Goal: Task Accomplishment & Management: Use online tool/utility

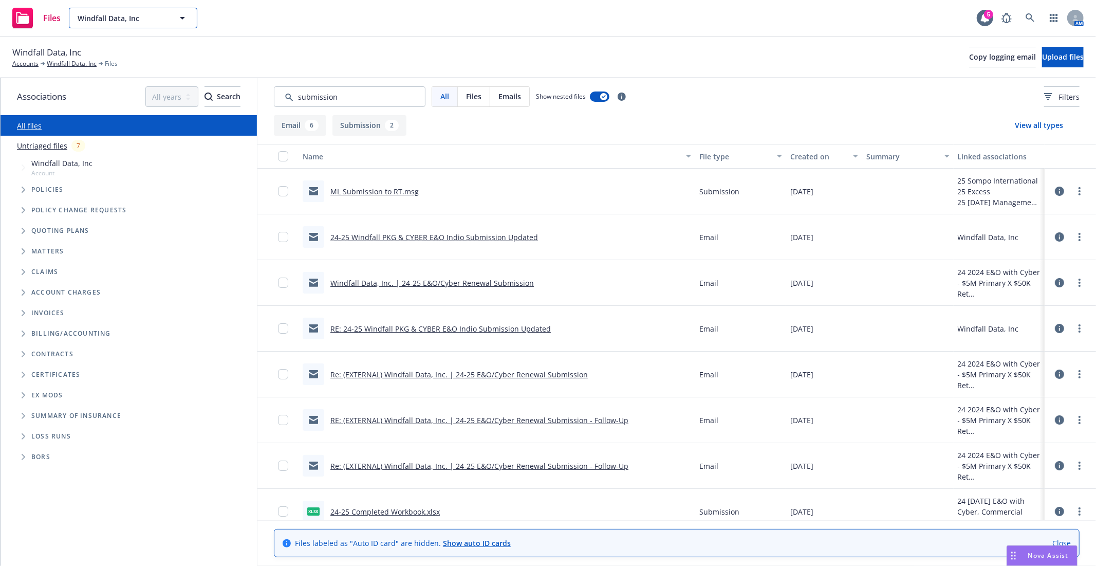
click at [131, 21] on span "Windfall Data, Inc" at bounding box center [122, 18] width 89 height 11
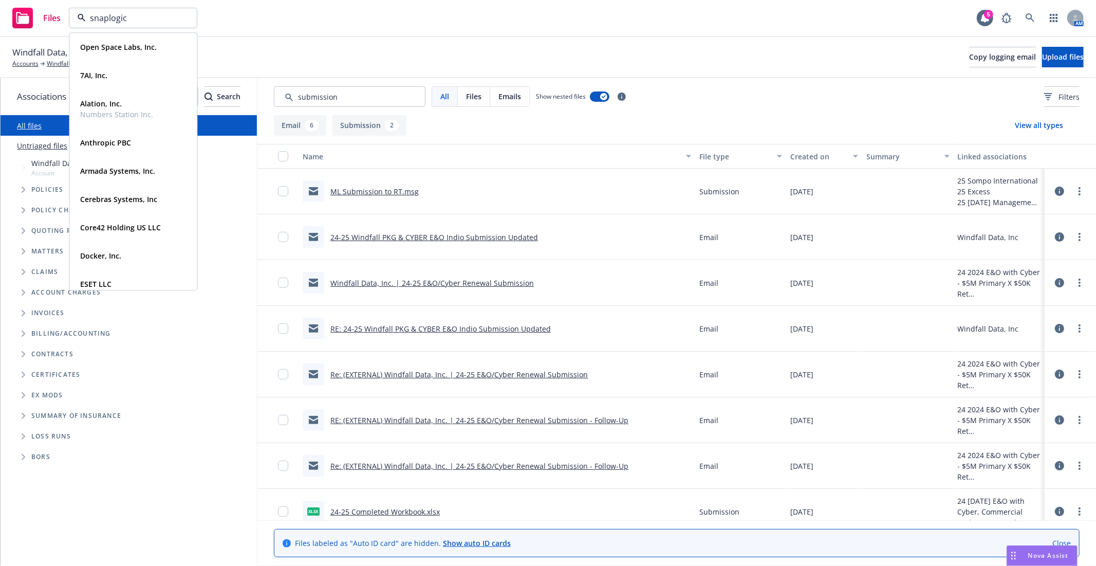
type input "snaplogic"
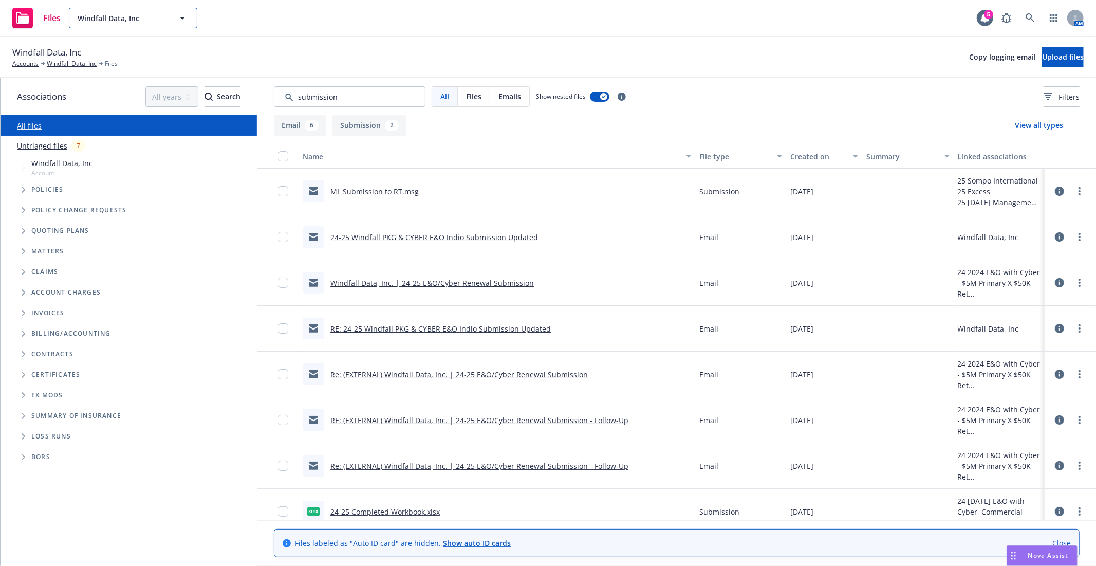
click at [137, 18] on span "Windfall Data, Inc" at bounding box center [122, 18] width 89 height 11
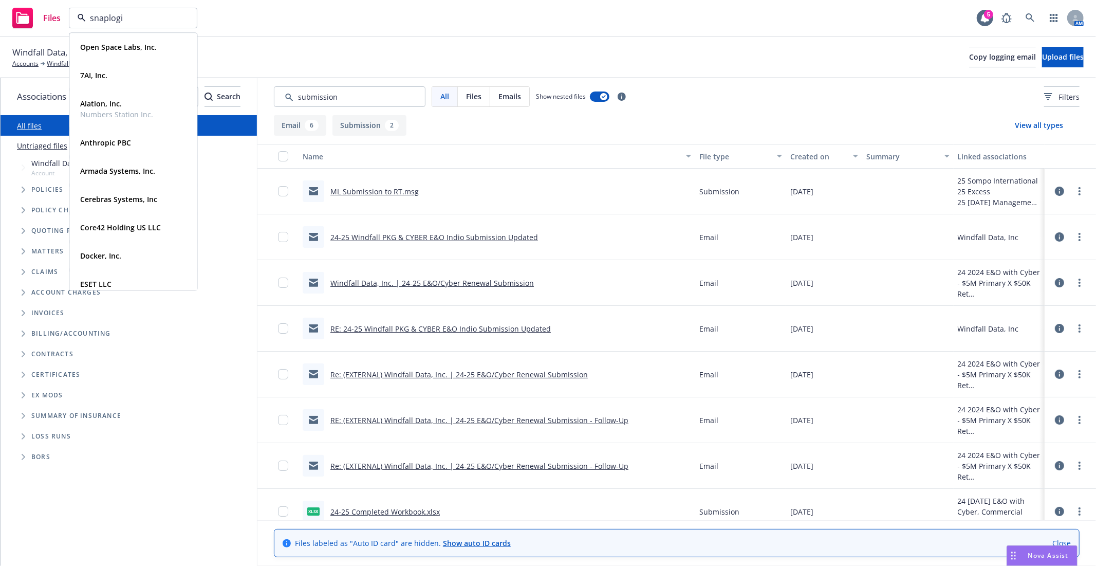
type input "snaplogic"
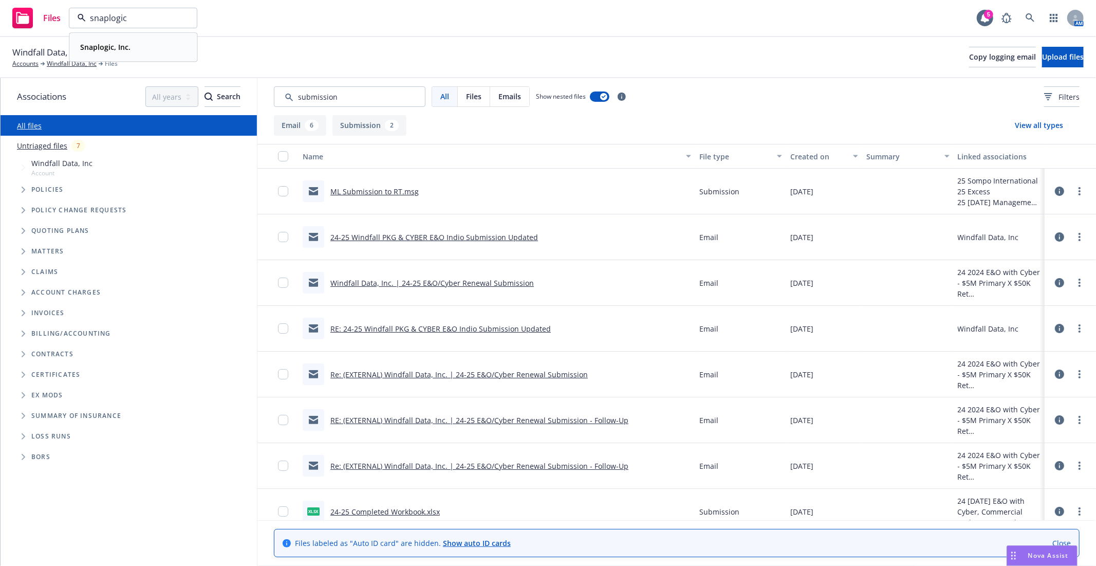
click at [108, 47] on strong "Snaplogic, Inc." at bounding box center [105, 47] width 50 height 10
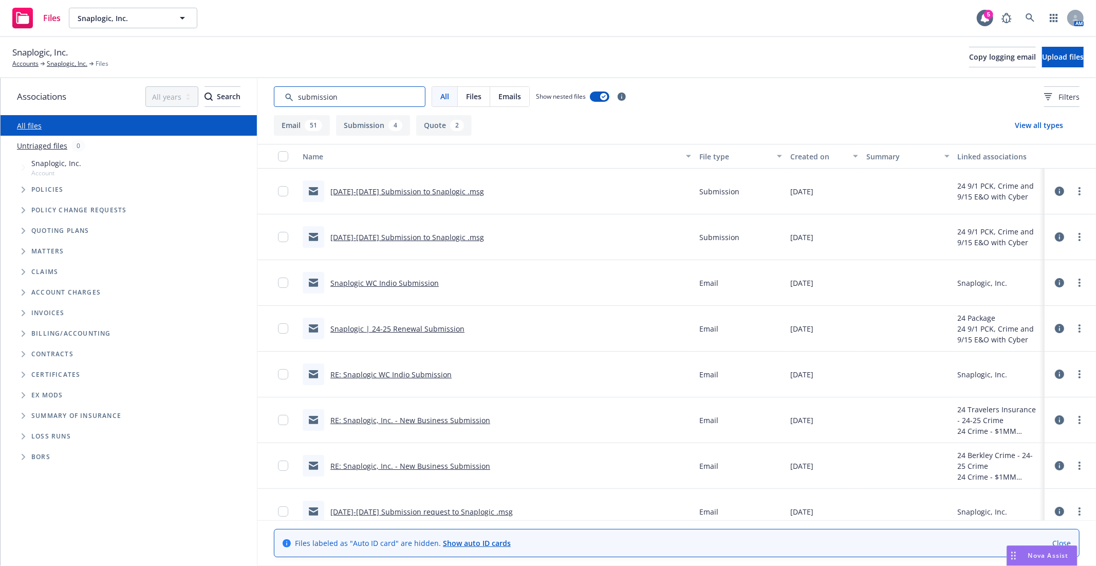
click at [323, 100] on input "Search by keyword..." at bounding box center [350, 96] width 152 height 21
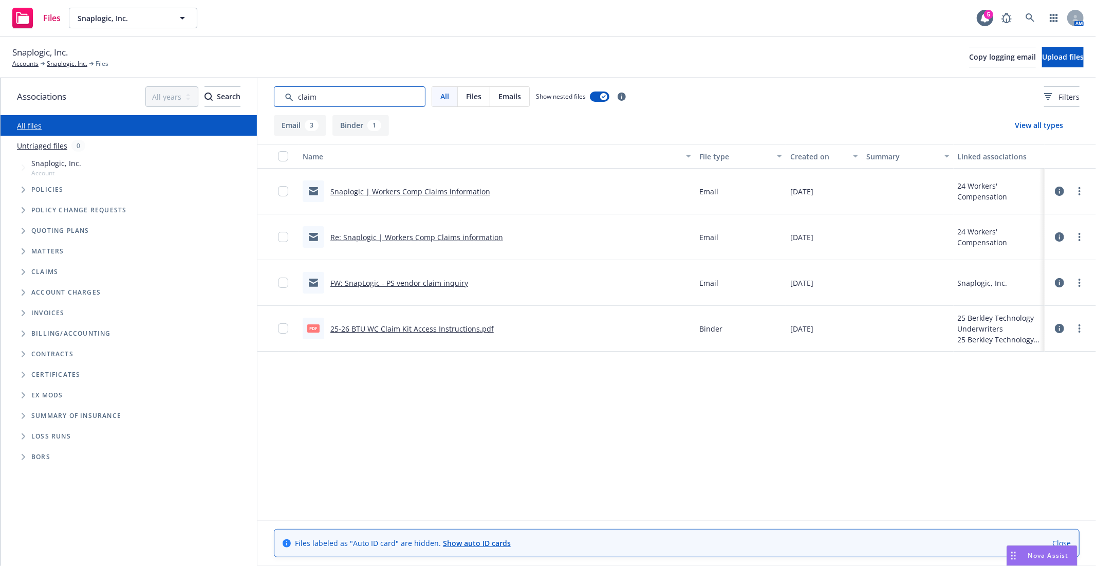
type input "claim"
click at [407, 284] on link "FW: SnapLogic - PS vendor claim inquiry" at bounding box center [399, 283] width 138 height 10
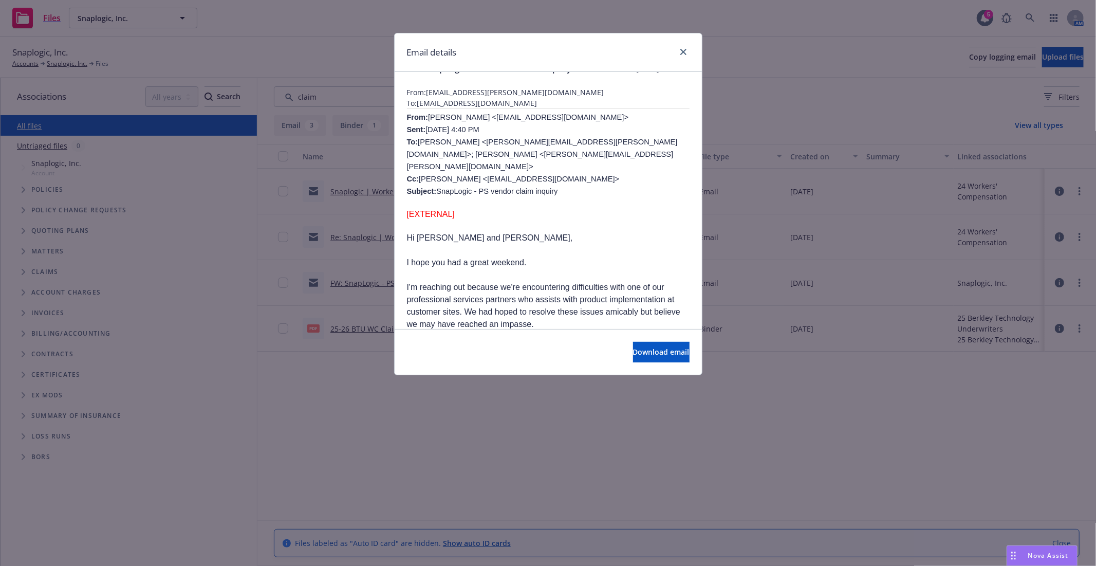
scroll to position [7, 0]
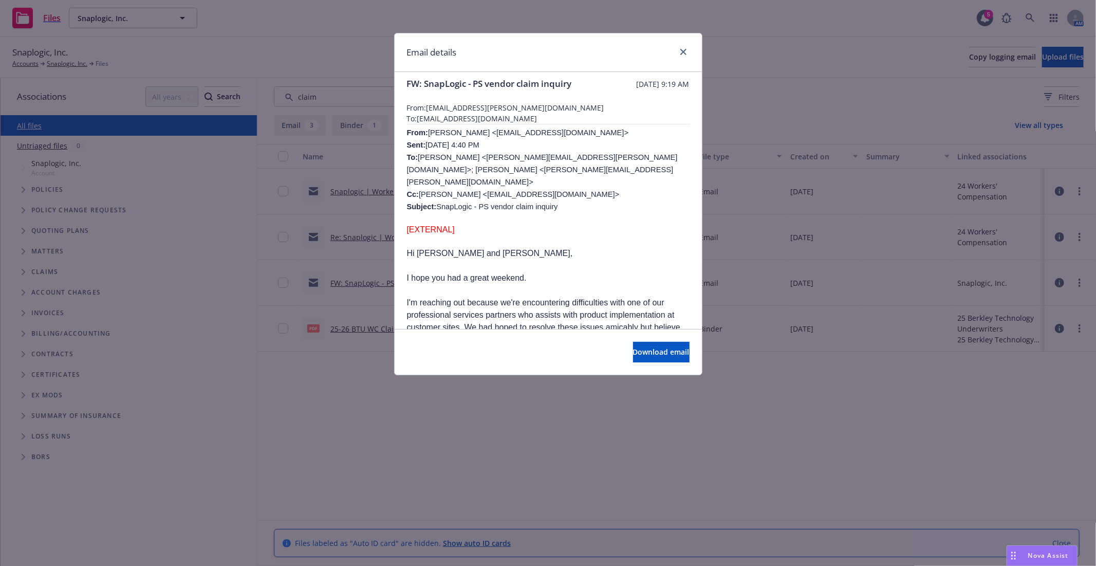
click at [686, 58] on div at bounding box center [681, 52] width 16 height 13
click at [678, 45] on div "Email details" at bounding box center [548, 52] width 307 height 39
click at [685, 55] on link "close" at bounding box center [683, 52] width 12 height 12
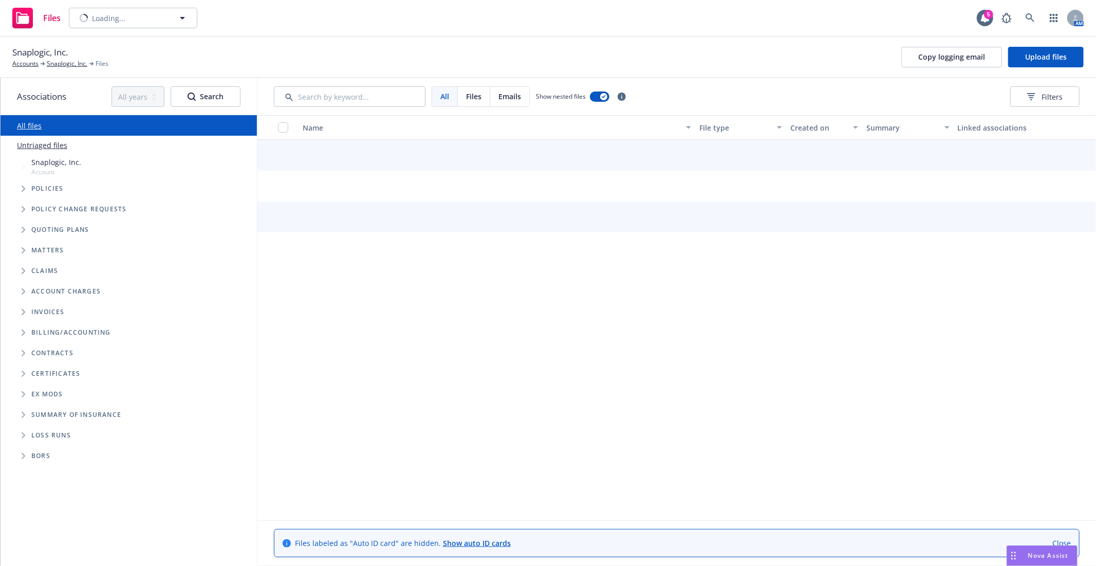
type input "Snaplogic, Inc."
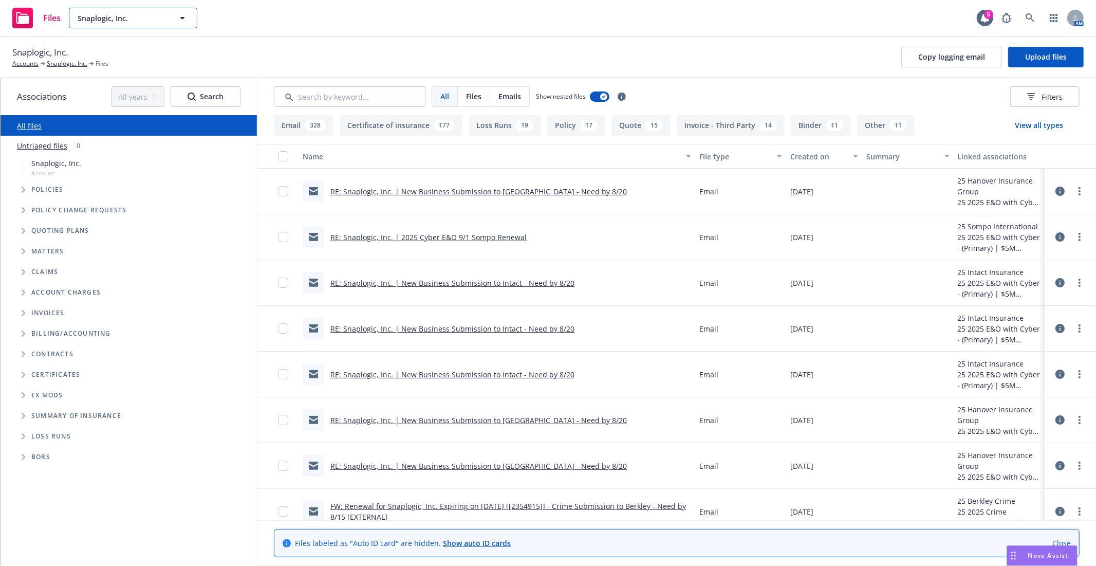
click at [153, 21] on span "Snaplogic, Inc." at bounding box center [122, 18] width 89 height 11
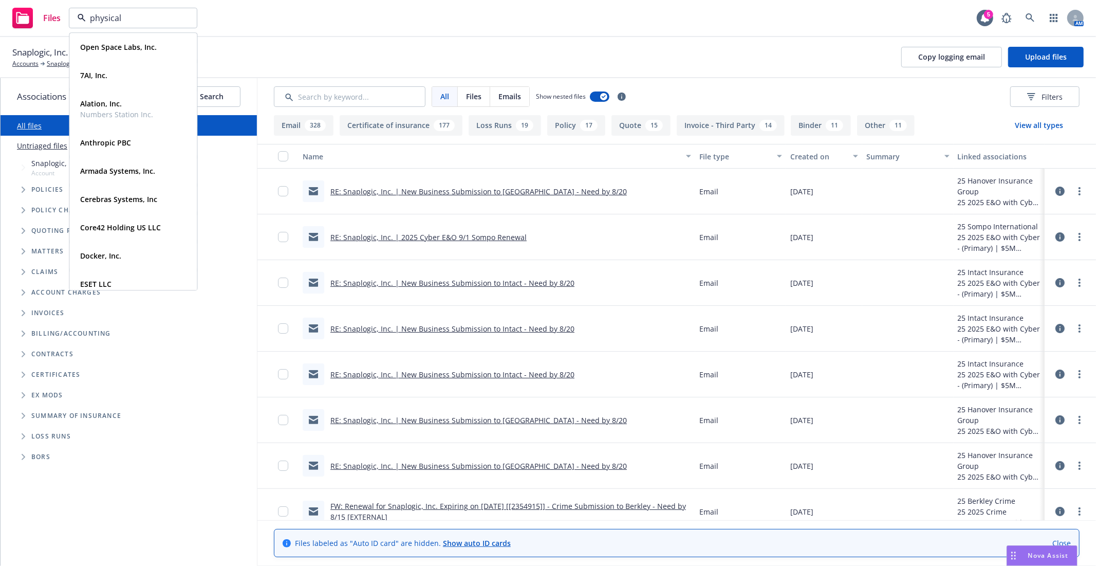
type input "physical"
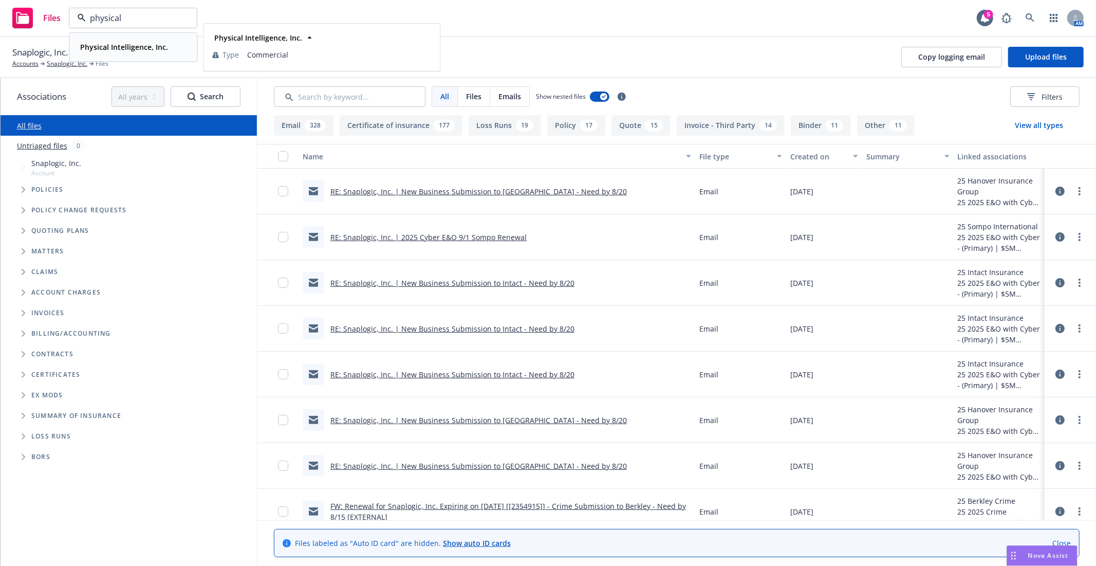
click at [145, 47] on strong "Physical Intelligence, Inc." at bounding box center [124, 47] width 88 height 10
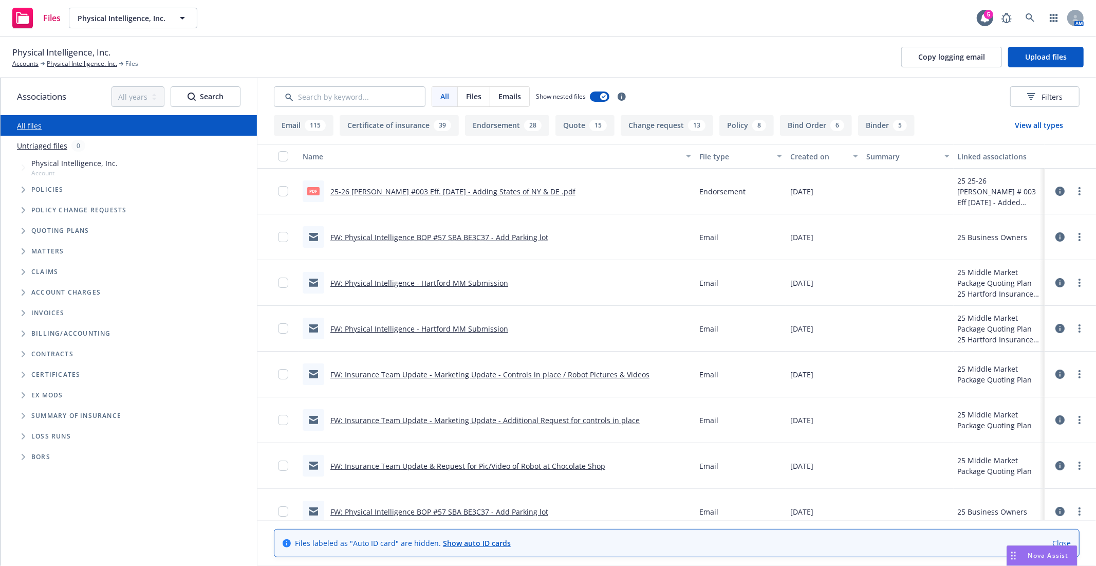
click at [24, 191] on icon "Tree Example" at bounding box center [24, 190] width 4 height 6
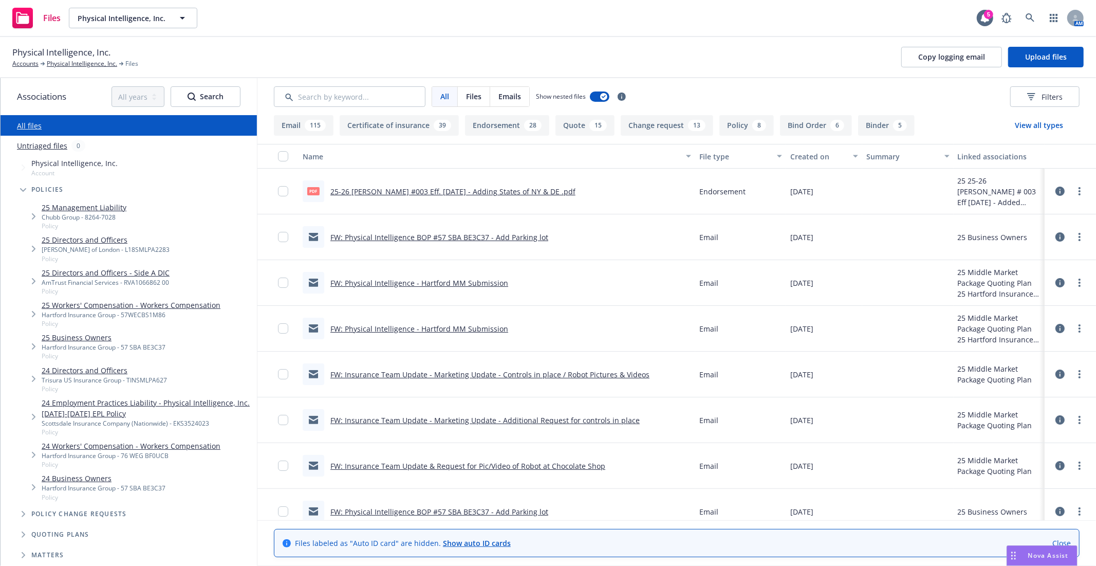
click at [66, 339] on link "25 Business Owners" at bounding box center [104, 337] width 124 height 11
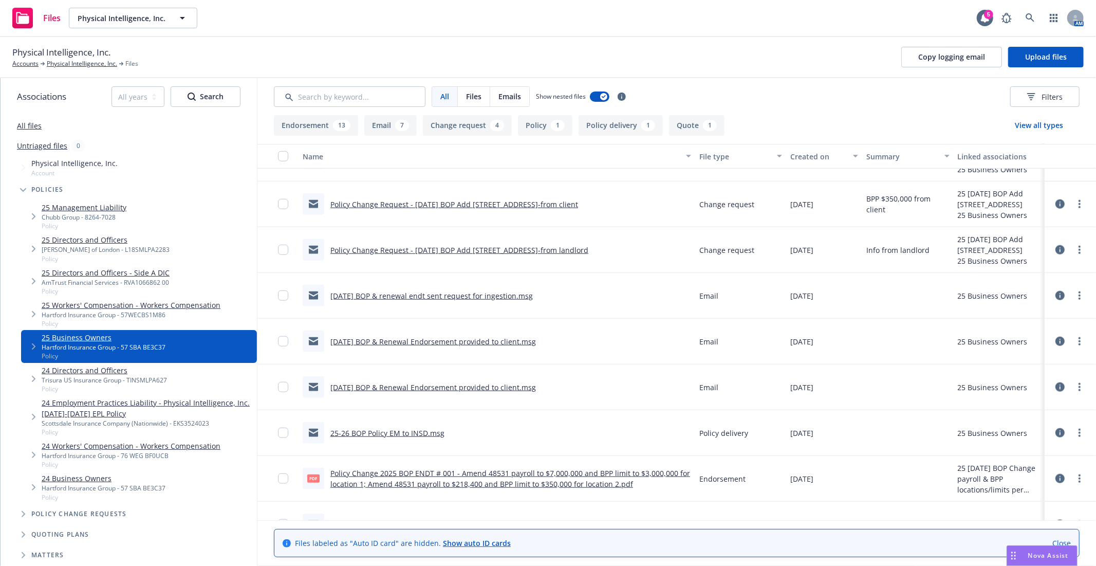
scroll to position [874, 0]
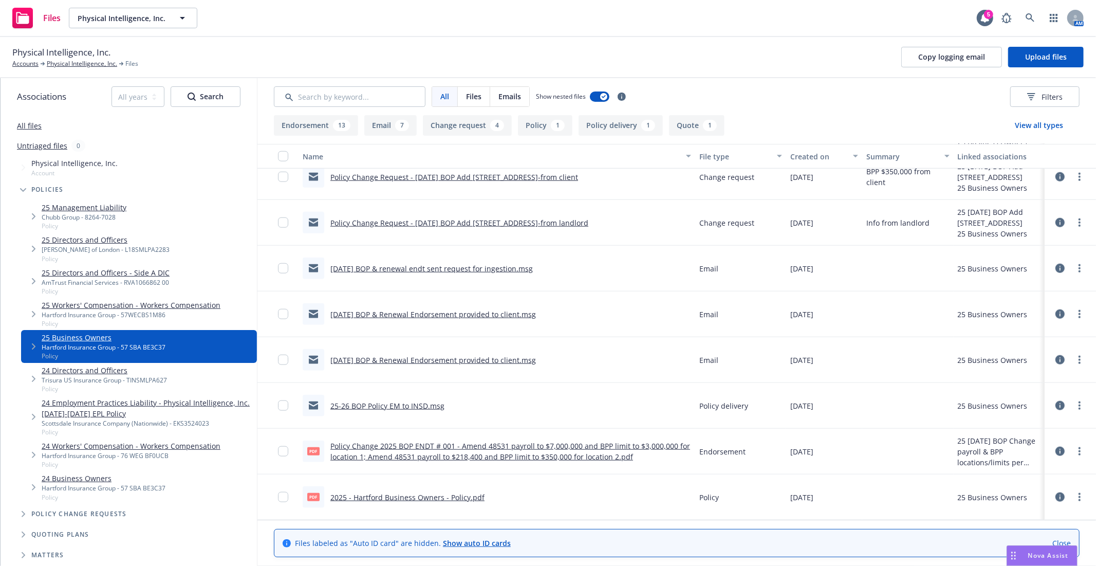
click at [412, 496] on link "2025 - Hartford Business Owners - Policy.pdf" at bounding box center [407, 497] width 154 height 10
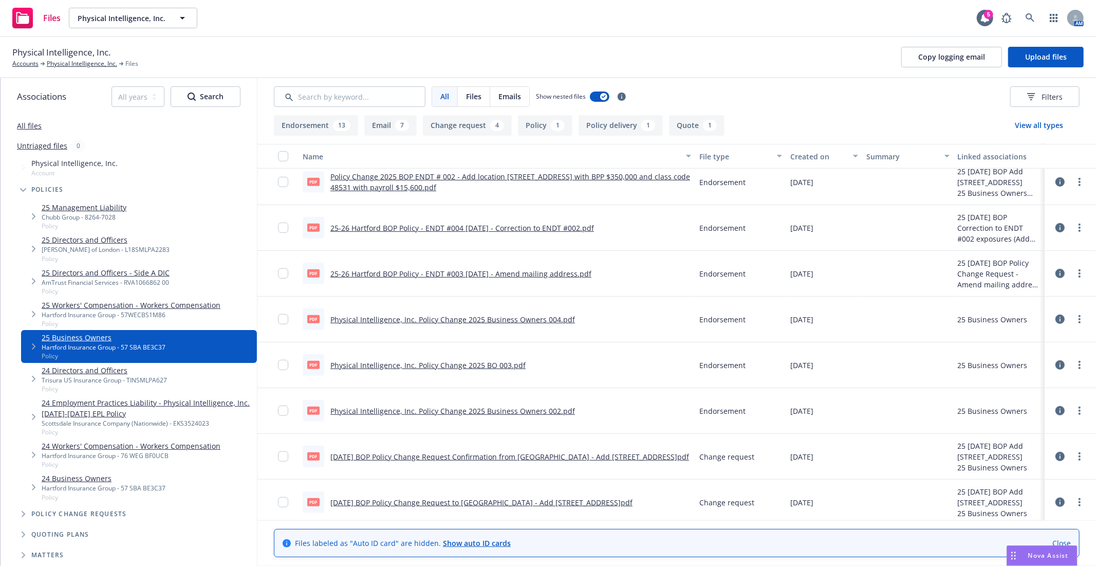
scroll to position [491, 0]
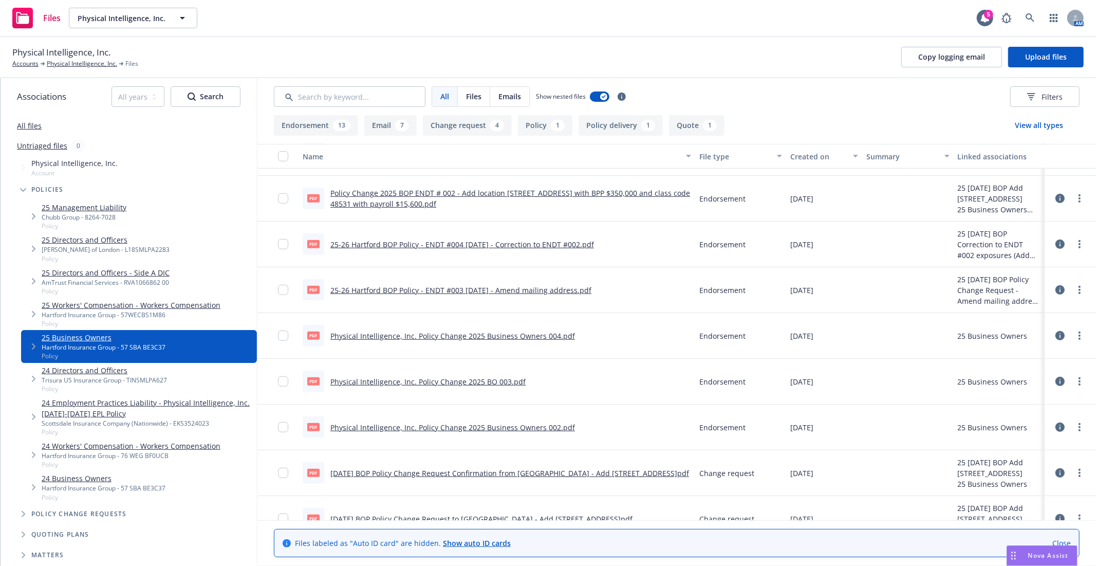
click at [450, 428] on link "Physical Intelligence, Inc. Policy Change 2025 Business Owners 002.pdf" at bounding box center [452, 427] width 245 height 10
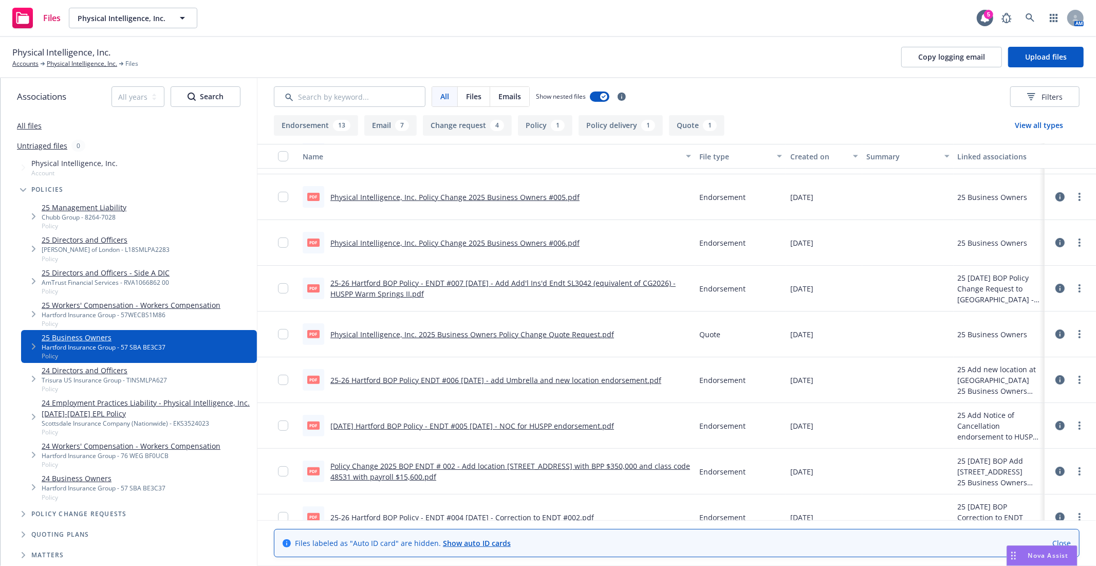
scroll to position [176, 0]
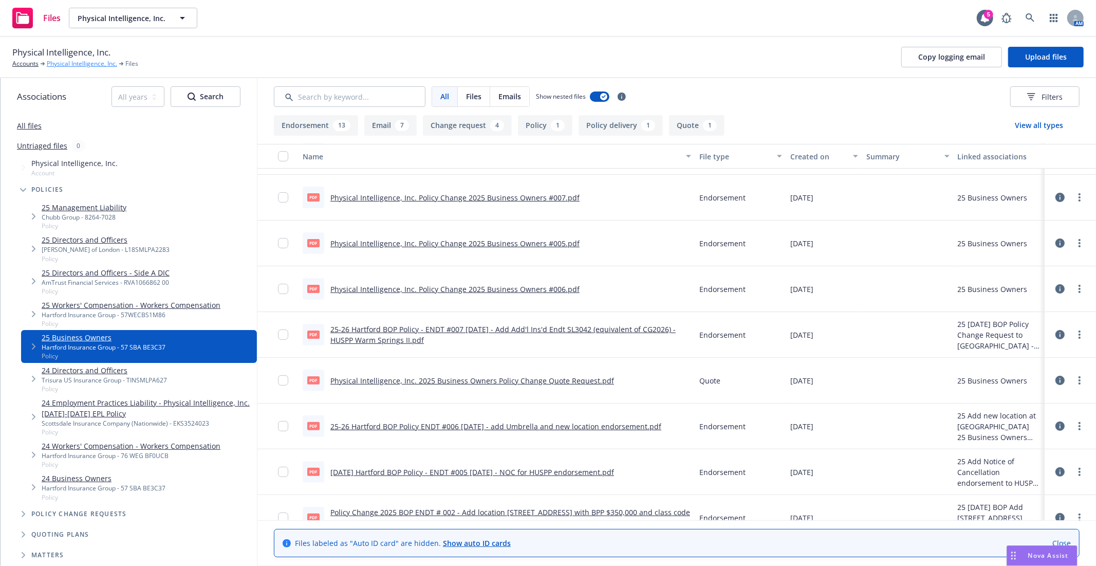
click at [82, 63] on link "Physical Intelligence, Inc." at bounding box center [82, 63] width 70 height 9
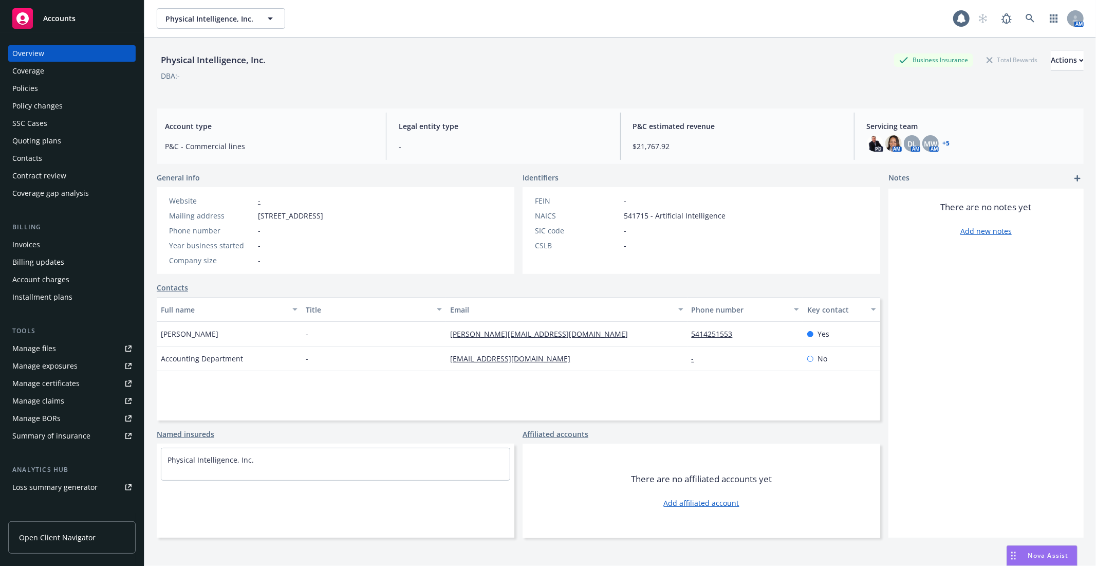
click at [65, 89] on div "Policies" at bounding box center [71, 88] width 119 height 16
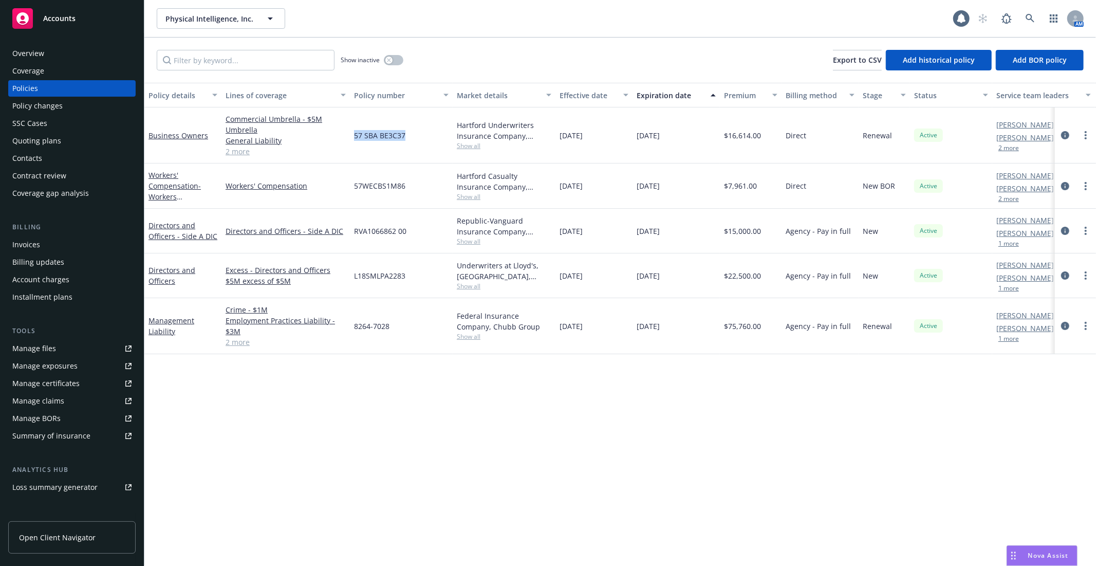
drag, startPoint x: 417, startPoint y: 134, endPoint x: 355, endPoint y: 136, distance: 61.7
click at [355, 136] on div "57 SBA BE3C37" at bounding box center [401, 135] width 103 height 56
copy span "57 SBA BE3C37"
click at [32, 50] on div "Overview" at bounding box center [28, 53] width 32 height 16
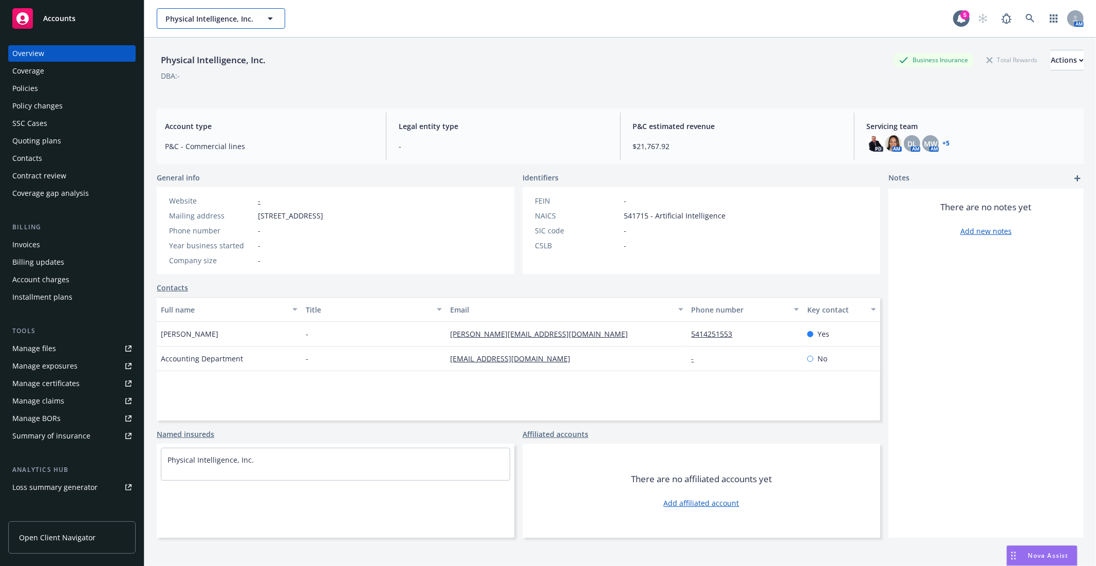
click at [213, 18] on span "Physical Intelligence, Inc." at bounding box center [209, 18] width 89 height 11
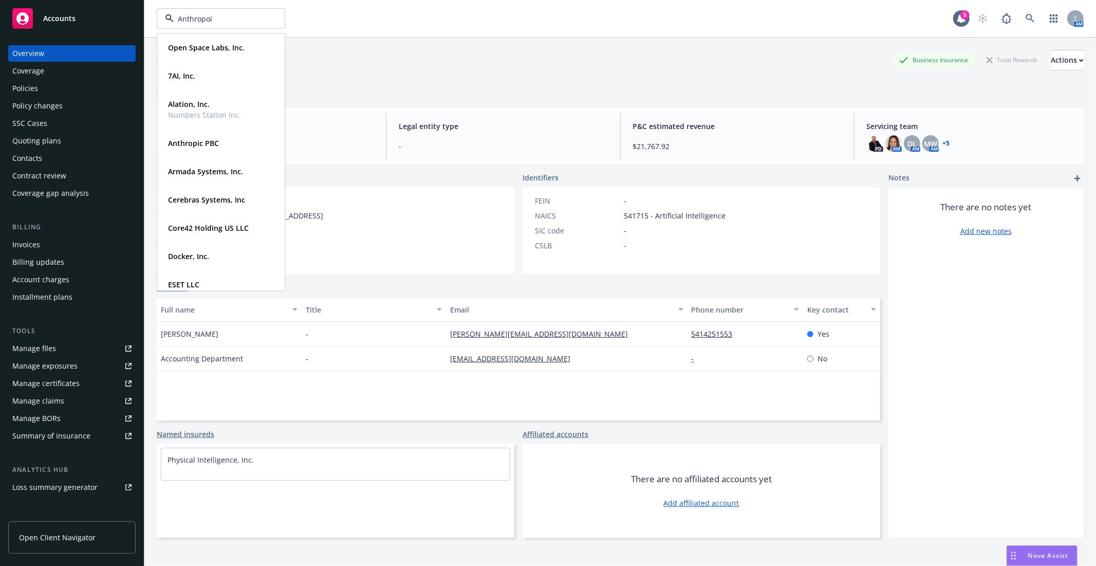
type input "Anthropoic"
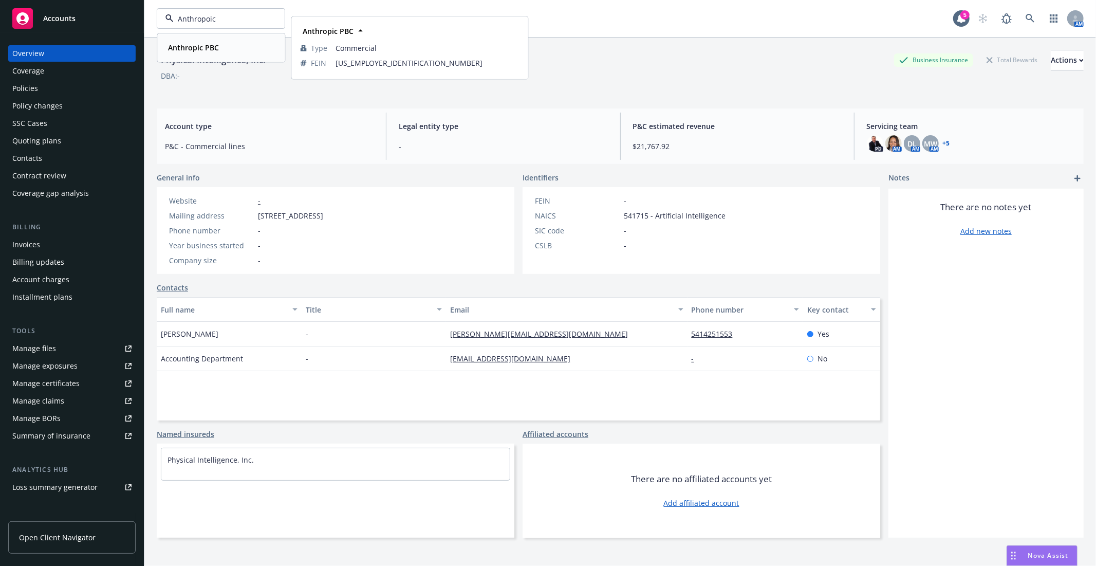
click at [211, 53] on span "Anthropic PBC" at bounding box center [193, 47] width 51 height 11
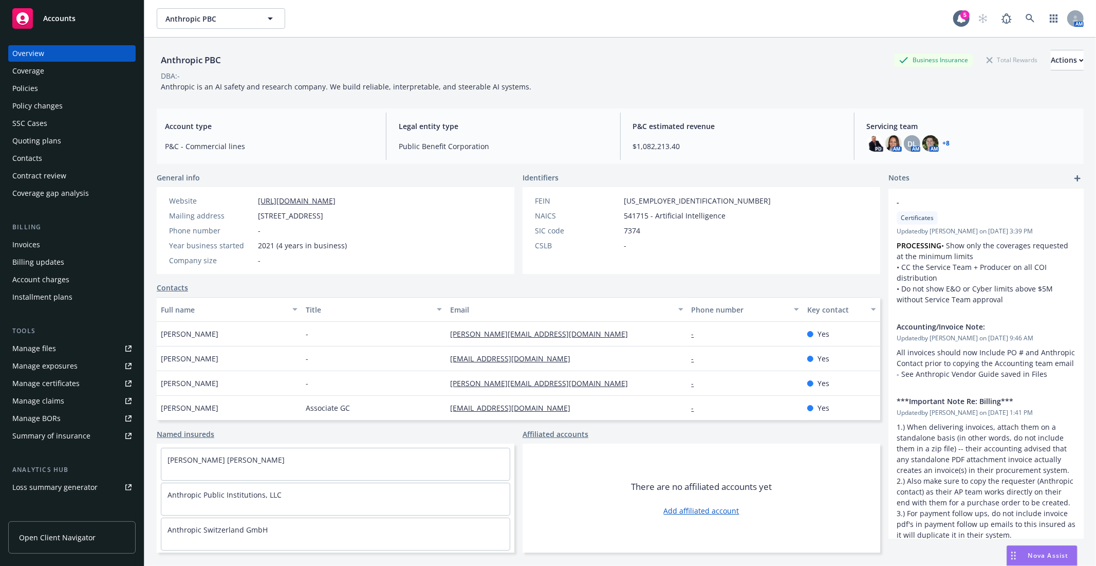
click at [48, 348] on div "Manage files" at bounding box center [34, 348] width 44 height 16
click at [50, 109] on div "Policy changes" at bounding box center [37, 106] width 50 height 16
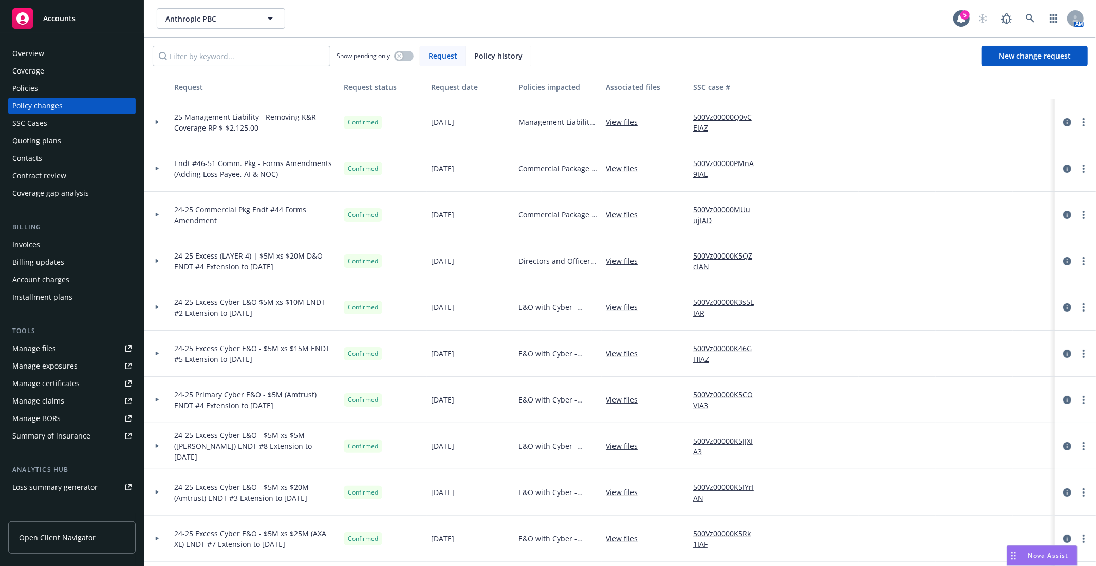
click at [50, 342] on div "Manage files" at bounding box center [34, 348] width 44 height 16
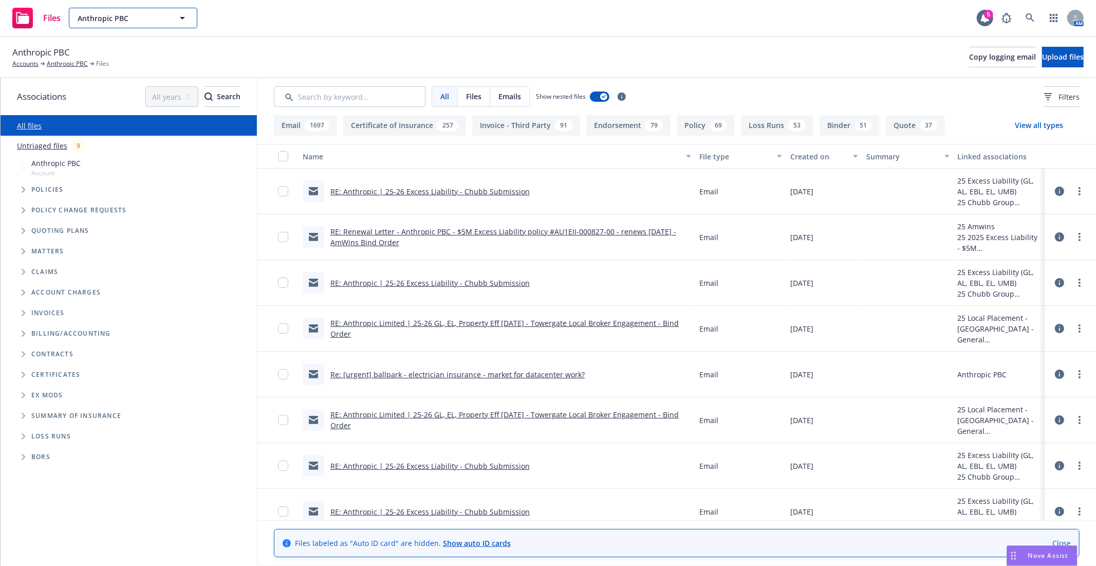
click at [104, 22] on span "Anthropic PBC" at bounding box center [122, 18] width 89 height 11
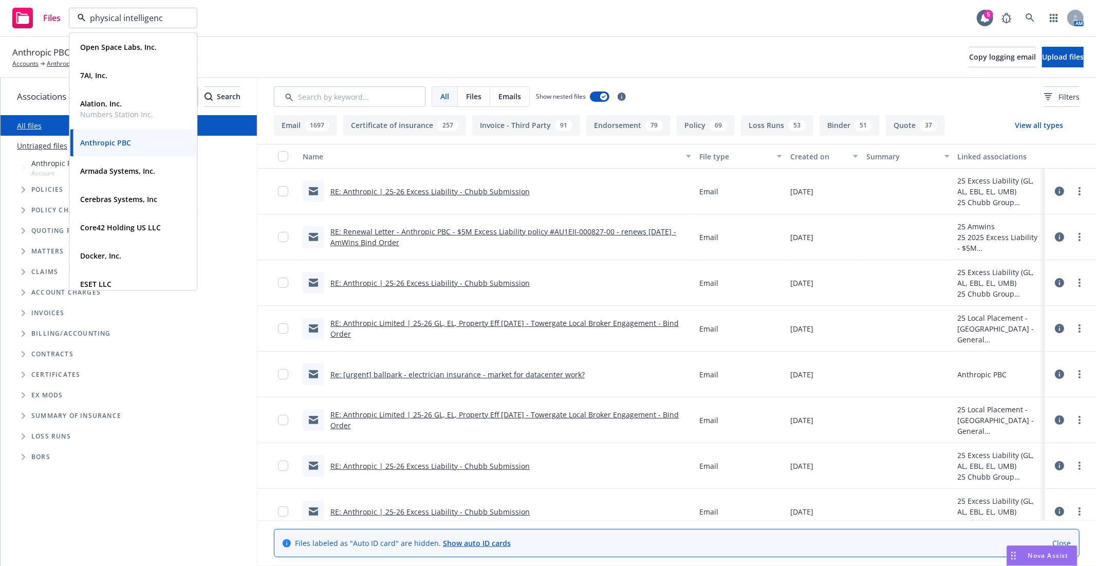
type input "physical intelligence"
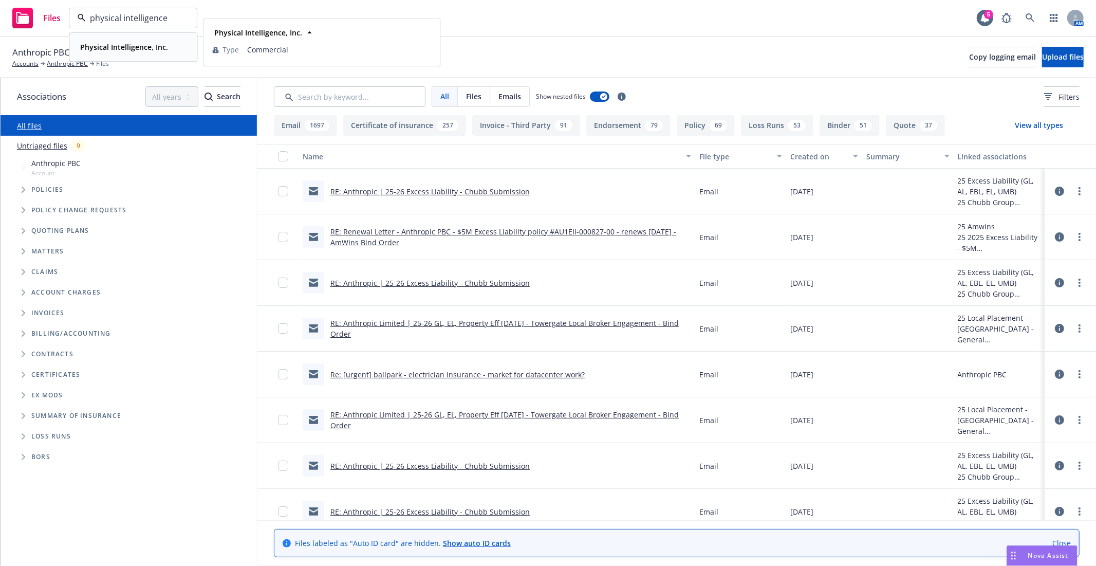
click at [104, 43] on strong "Physical Intelligence, Inc." at bounding box center [124, 47] width 88 height 10
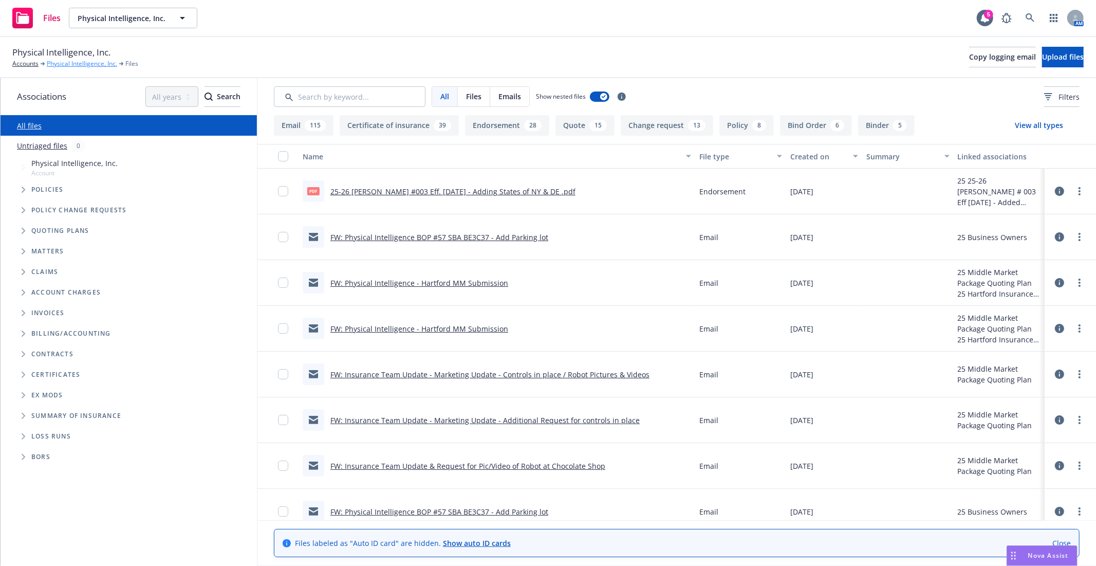
click at [70, 66] on link "Physical Intelligence, Inc." at bounding box center [82, 63] width 70 height 9
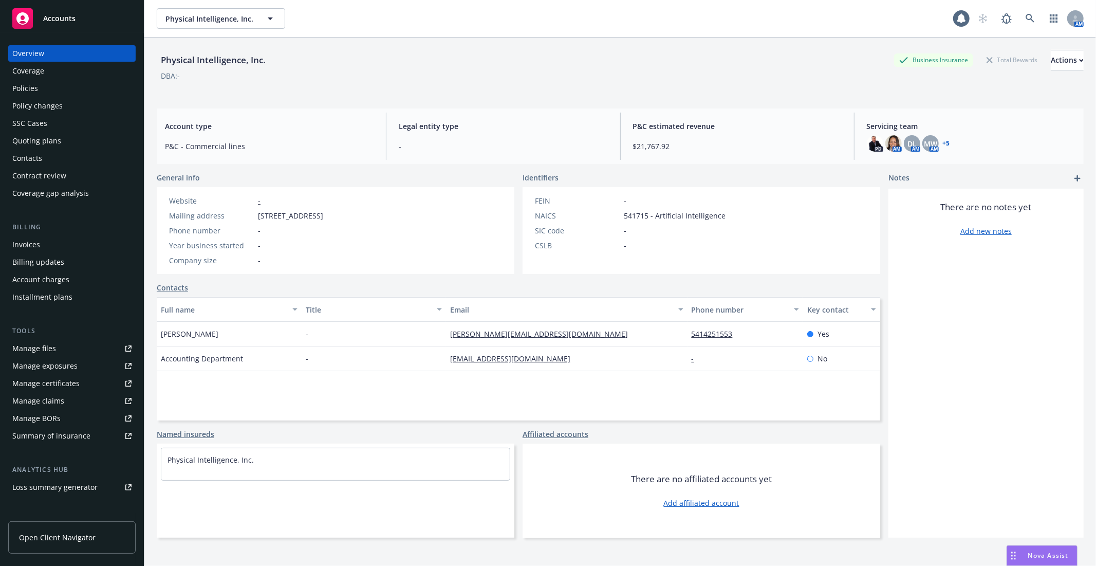
click at [31, 91] on div "Policies" at bounding box center [25, 88] width 26 height 16
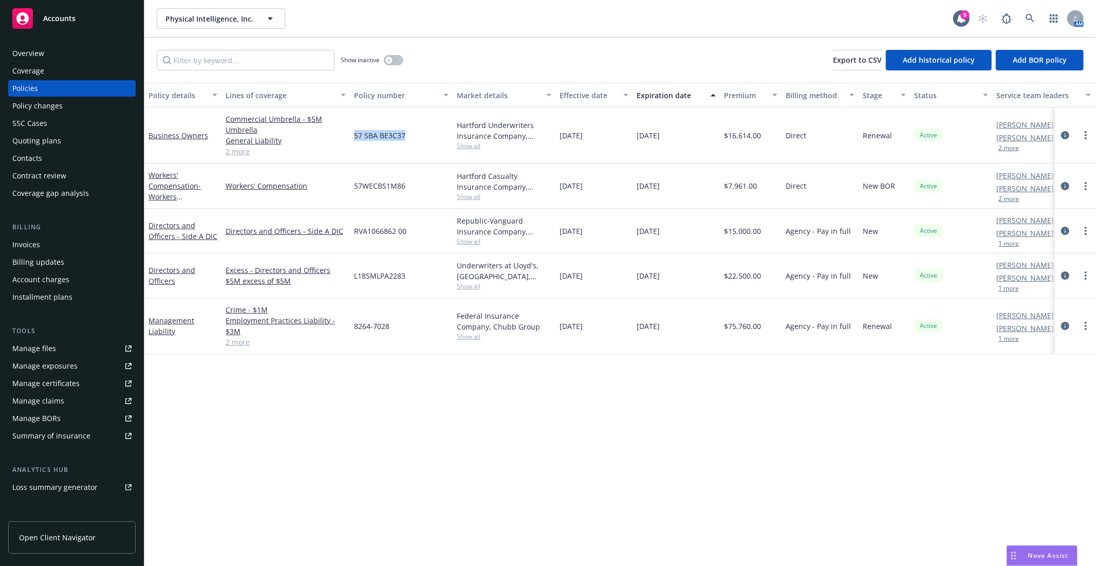
drag, startPoint x: 405, startPoint y: 140, endPoint x: 353, endPoint y: 134, distance: 52.3
click at [353, 134] on div "57 SBA BE3C37" at bounding box center [401, 135] width 103 height 56
copy span "57 SBA BE3C37"
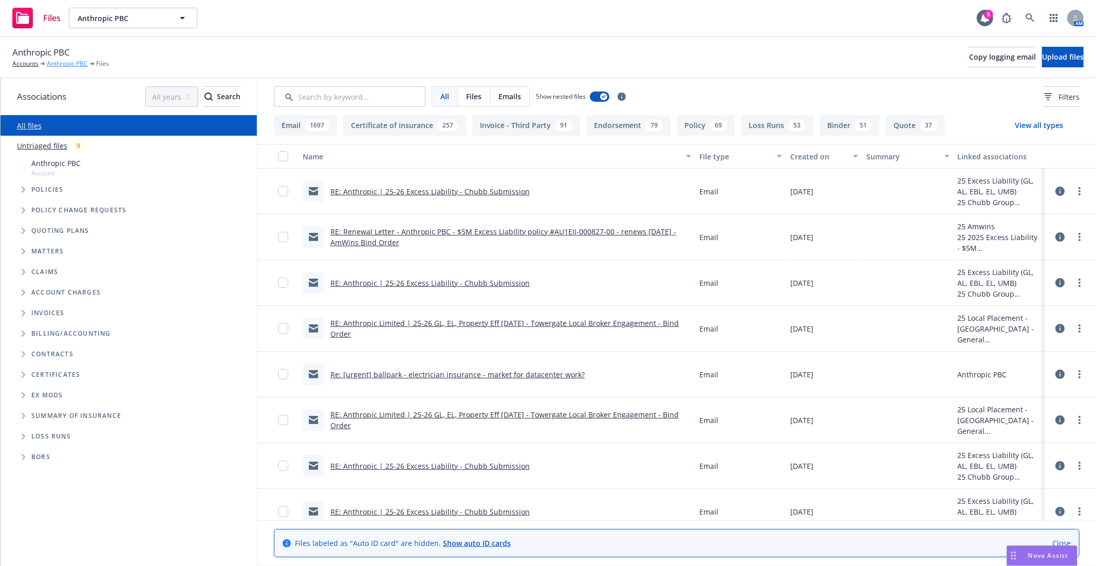
click at [75, 59] on link "Anthropic PBC" at bounding box center [67, 63] width 41 height 9
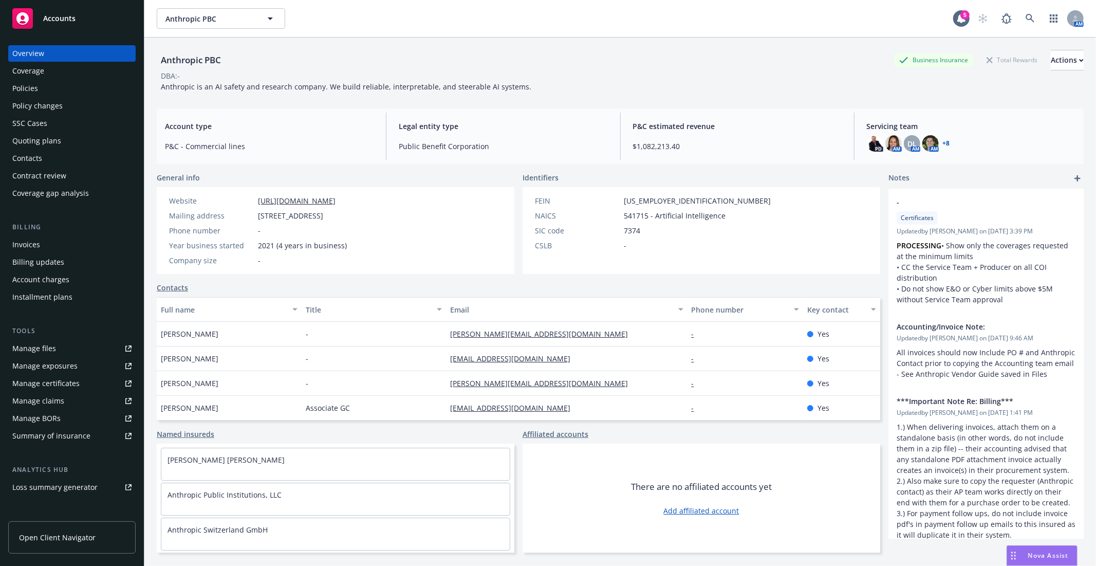
click at [51, 137] on div "Quoting plans" at bounding box center [36, 141] width 49 height 16
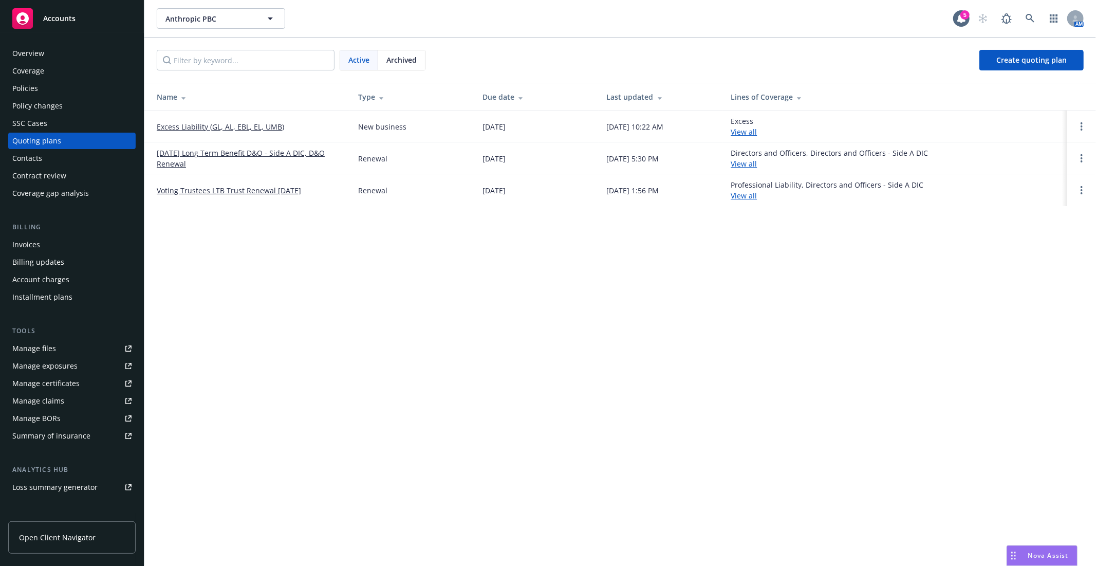
click at [255, 126] on link "Excess Liability (GL, AL, EBL, EL, UMB)" at bounding box center [220, 126] width 127 height 11
click at [368, 252] on div "Anthropic PBC Anthropic PBC 5 AM Active Archived Create quoting plan Name Type …" at bounding box center [620, 283] width 952 height 566
click at [233, 126] on link "Excess Liability (GL, AL, EBL, EL, UMB)" at bounding box center [220, 126] width 127 height 11
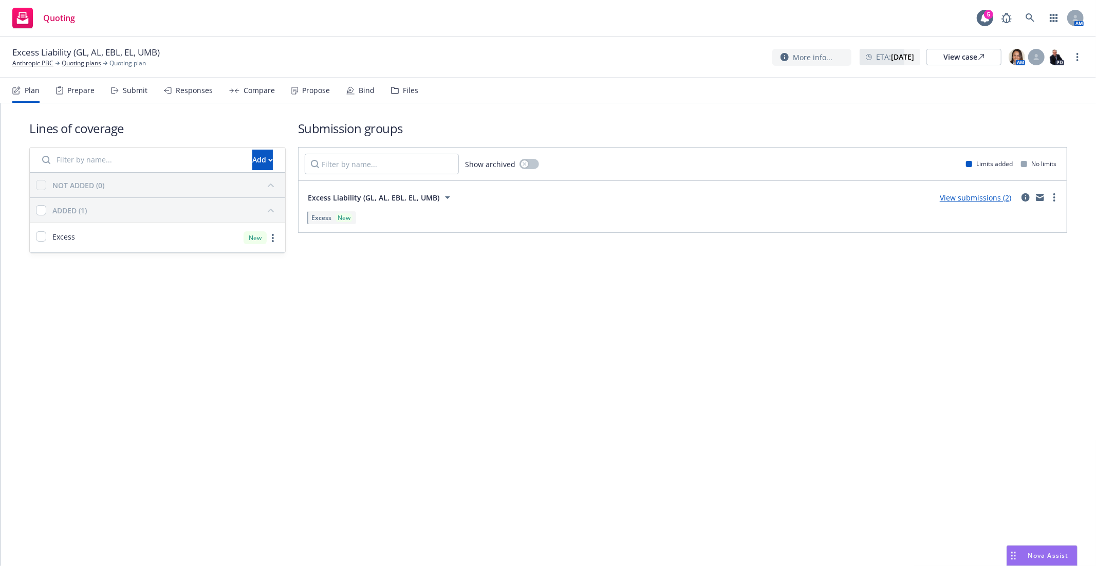
click at [979, 202] on link "View submissions (2)" at bounding box center [975, 198] width 71 height 10
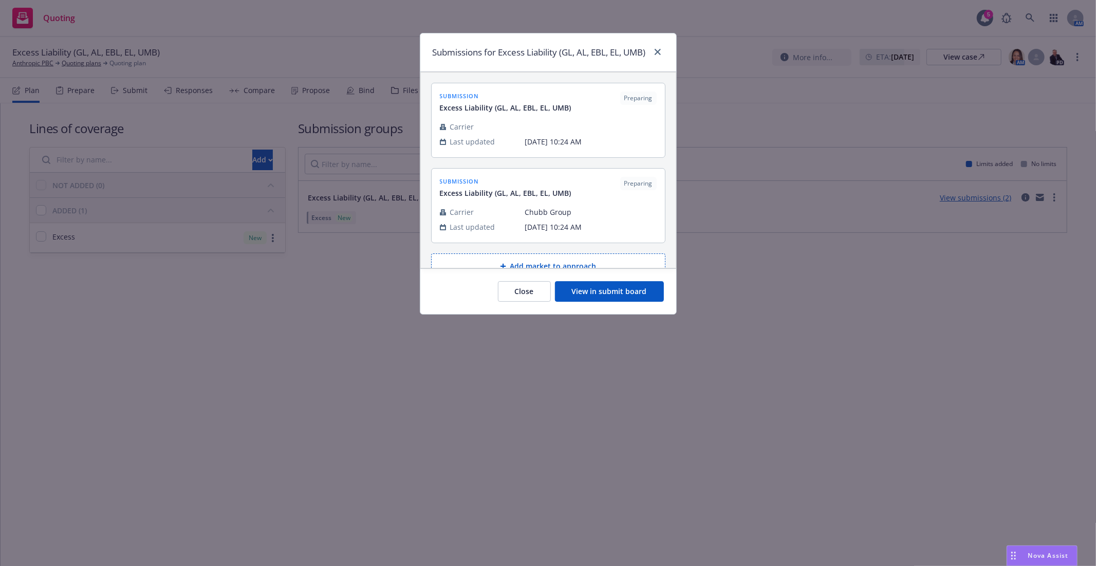
click at [622, 302] on button "View in submit board" at bounding box center [609, 291] width 109 height 21
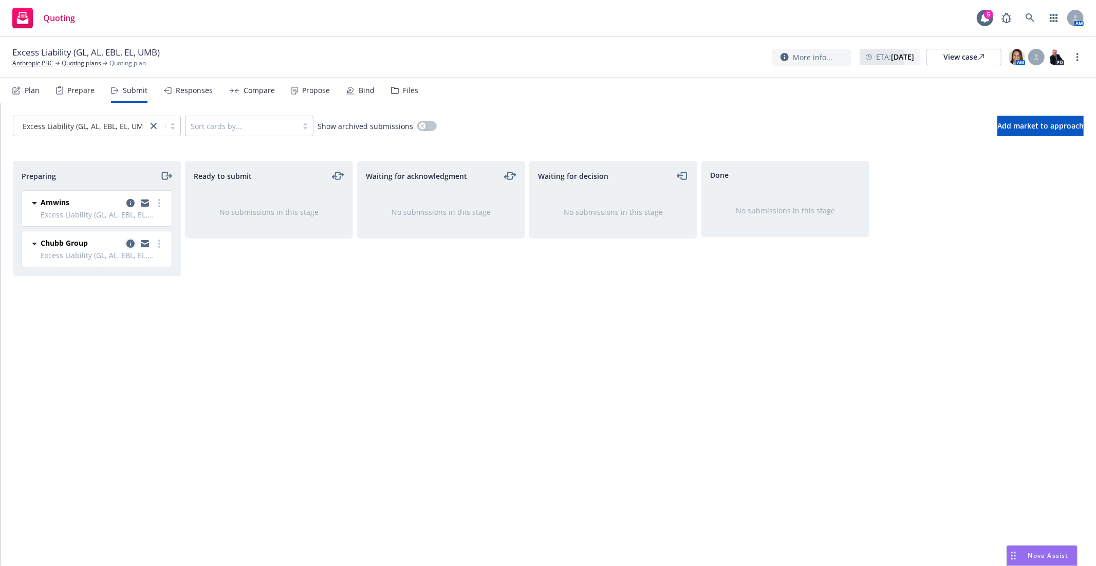
click at [127, 243] on icon "copy logging email" at bounding box center [130, 243] width 8 height 8
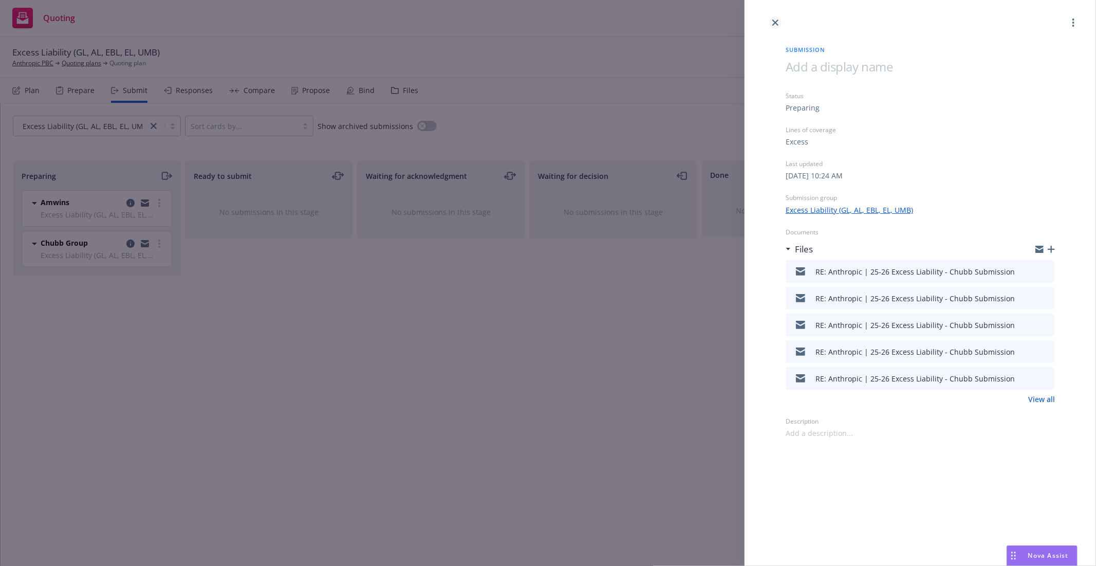
click at [769, 22] on link "close" at bounding box center [775, 22] width 12 height 12
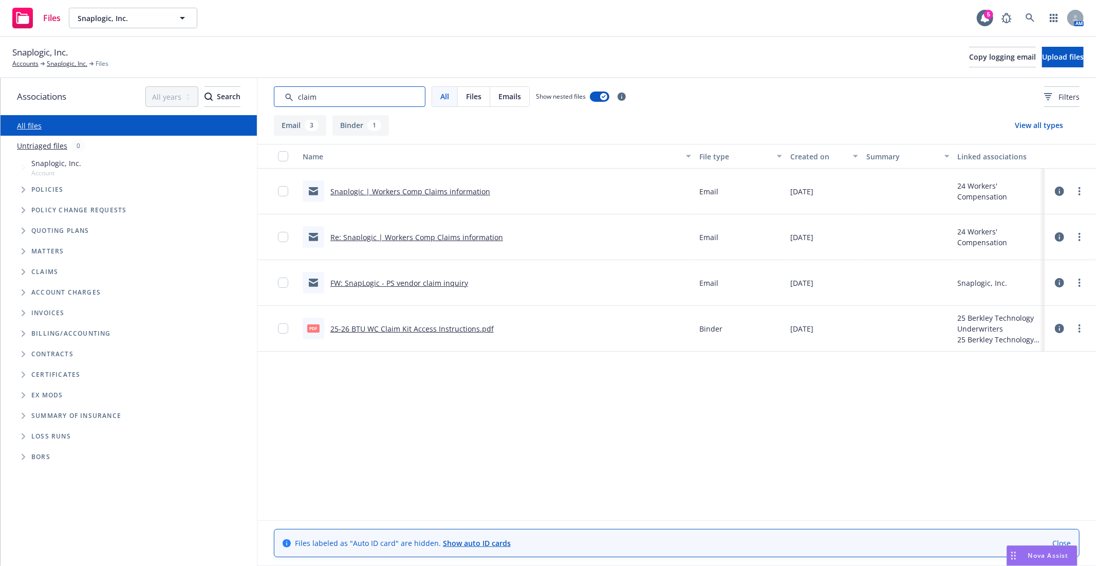
click at [331, 96] on input "Search by keyword..." at bounding box center [350, 96] width 152 height 21
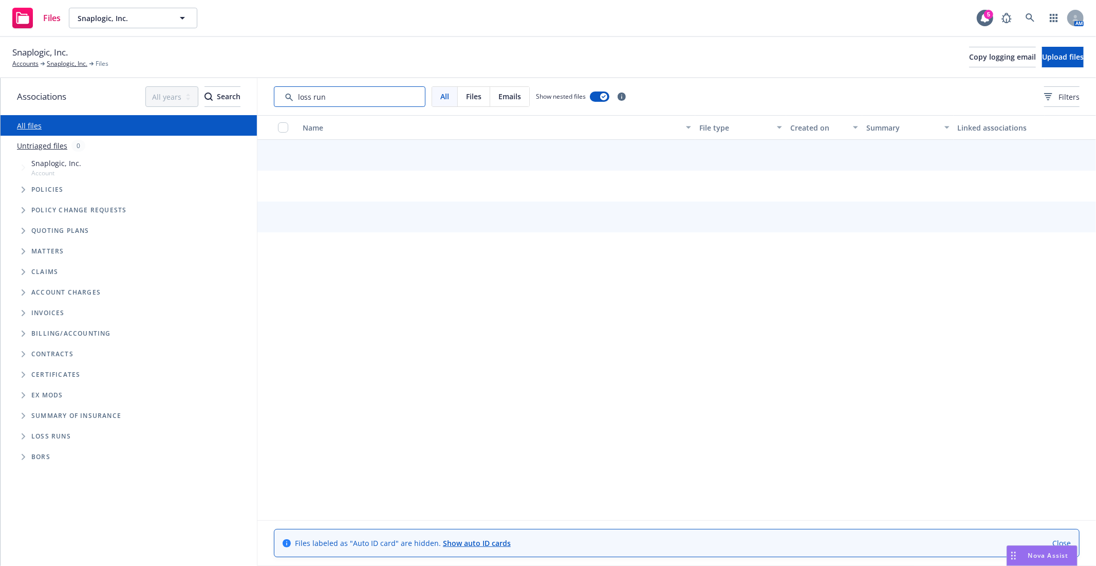
type input "loss run"
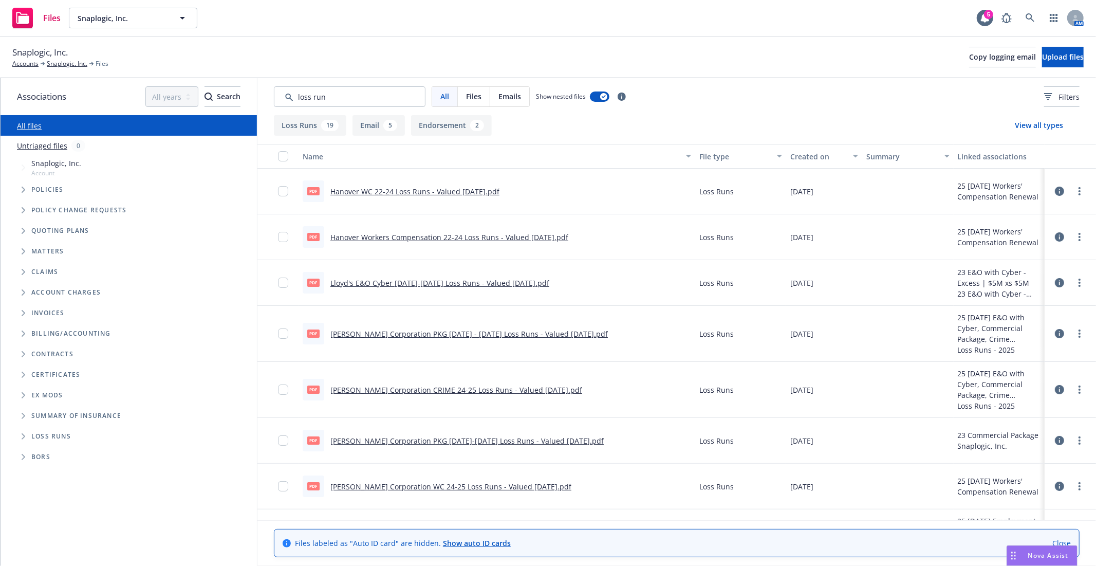
click at [463, 284] on link "Lloyd's E&O Cyber [DATE]-[DATE] Loss Runs - Valued [DATE].pdf" at bounding box center [439, 283] width 219 height 10
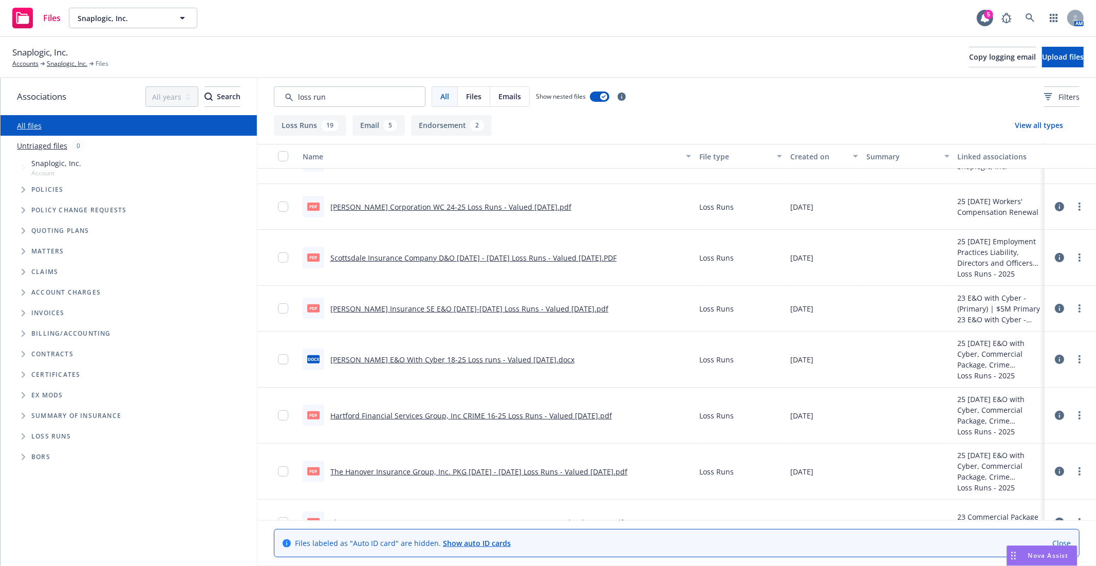
scroll to position [285, 0]
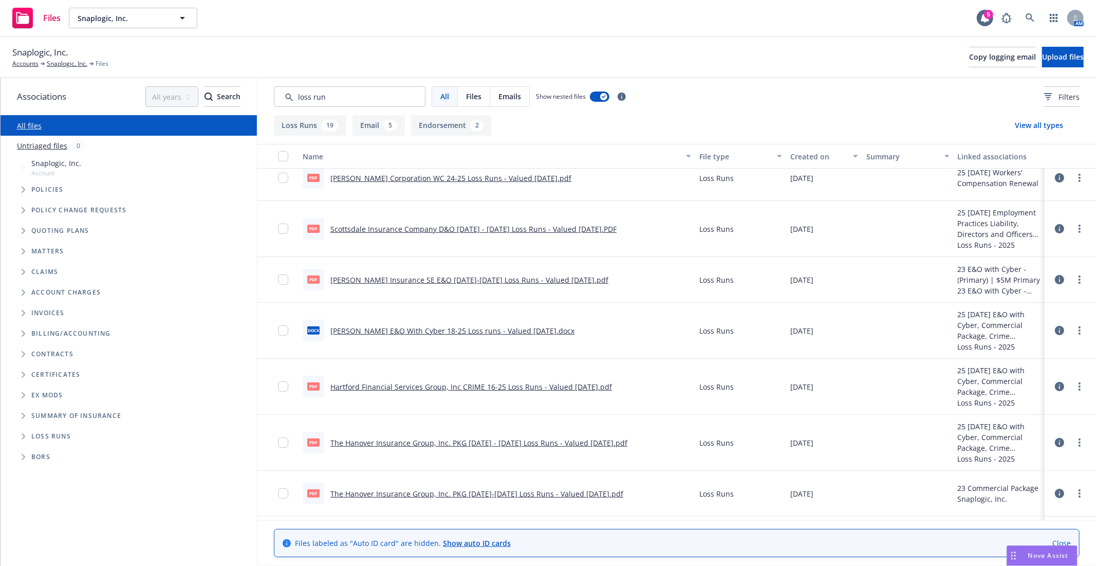
click at [447, 330] on link "[PERSON_NAME] E&O With Cyber 18-25 Loss runs - Valued [DATE].docx" at bounding box center [452, 331] width 244 height 10
click at [73, 63] on link "Snaplogic, Inc." at bounding box center [67, 63] width 41 height 9
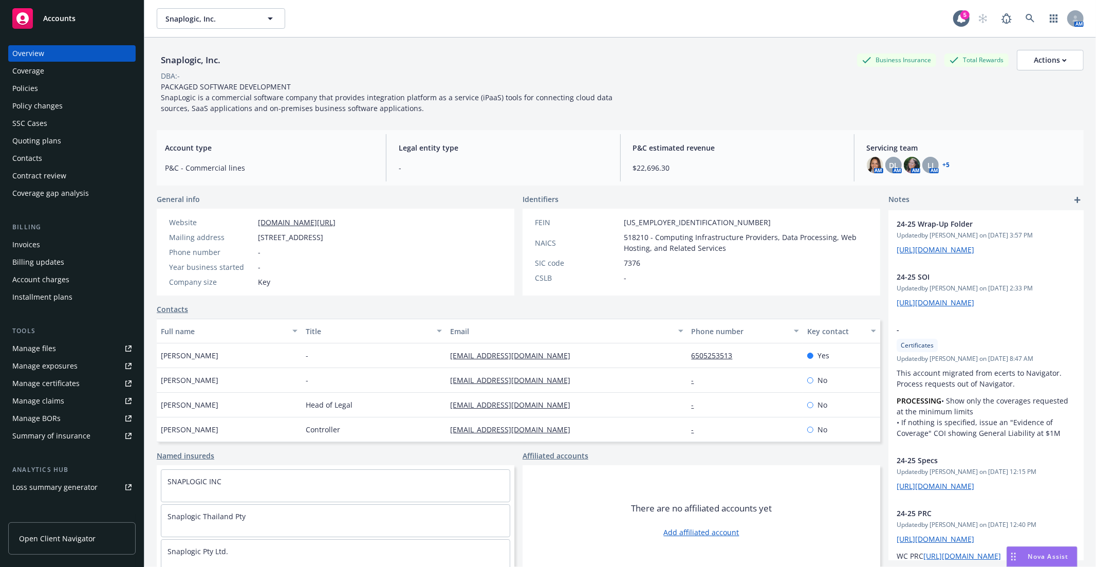
click at [50, 144] on div "Quoting plans" at bounding box center [36, 141] width 49 height 16
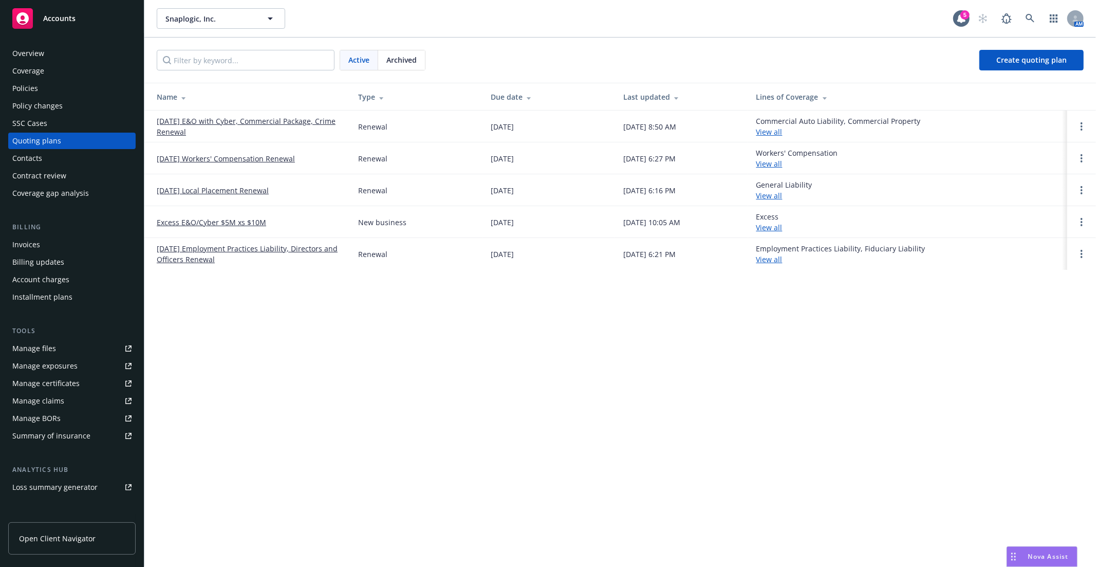
click at [248, 122] on link "09/01/25 E&O with Cyber, Commercial Package, Crime Renewal" at bounding box center [249, 127] width 185 height 22
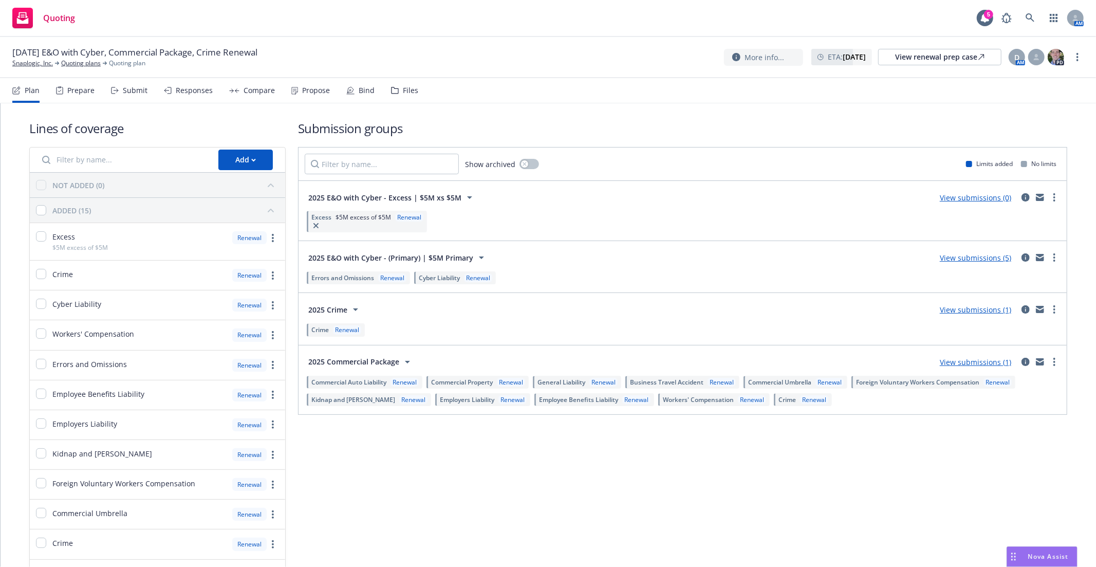
click at [990, 263] on link "View submissions (5)" at bounding box center [975, 258] width 71 height 10
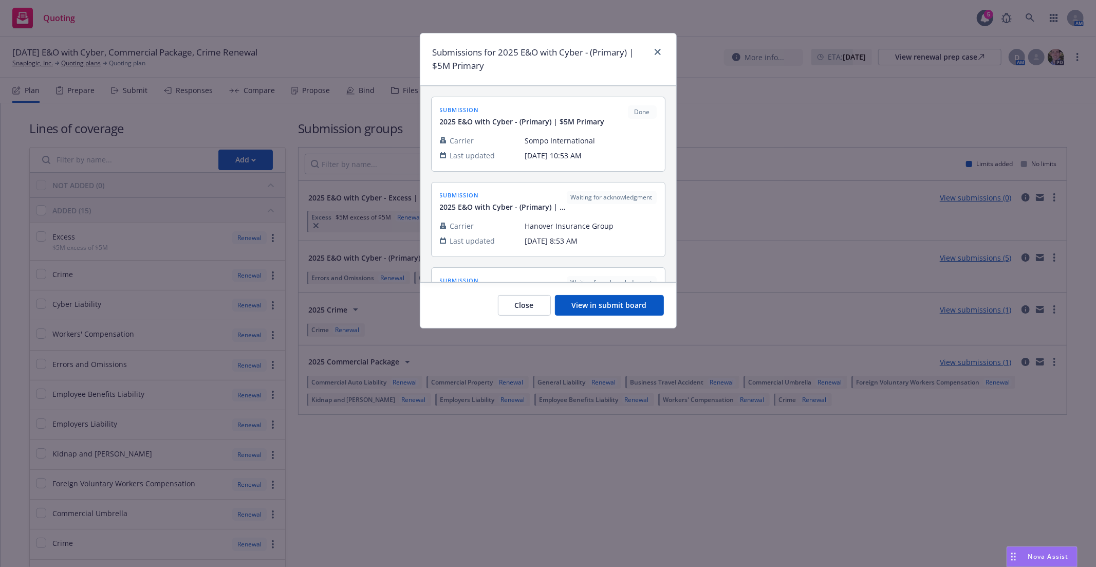
click at [589, 306] on button "View in submit board" at bounding box center [609, 305] width 109 height 21
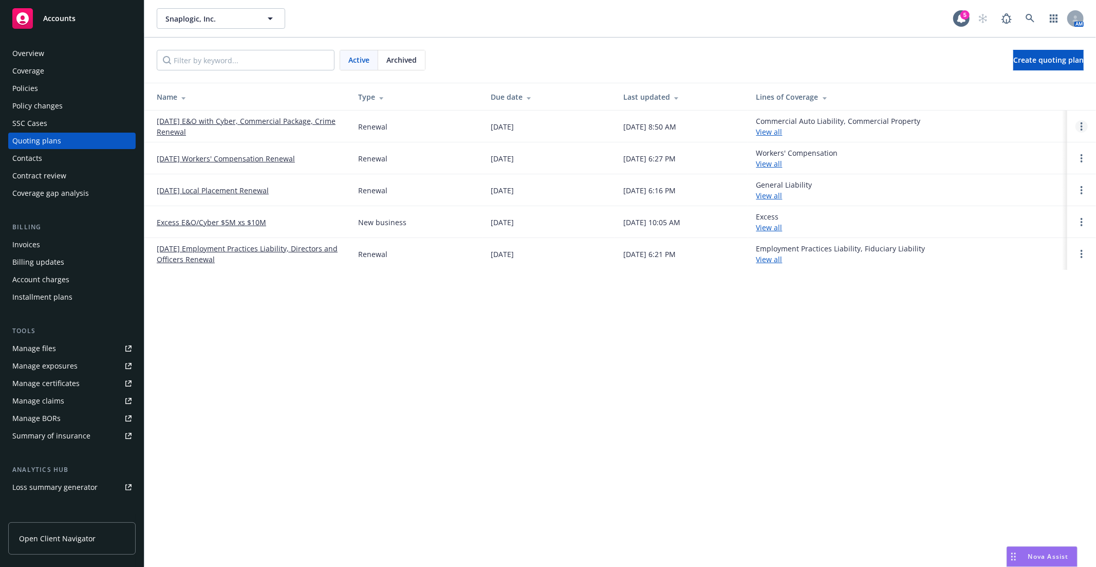
click at [1079, 126] on link "Open options" at bounding box center [1081, 126] width 12 height 12
click at [1024, 60] on span "Copy logging email" at bounding box center [1029, 57] width 90 height 10
click at [198, 124] on link "[DATE] E&O with Cyber, Commercial Package, Crime Renewal" at bounding box center [249, 127] width 185 height 22
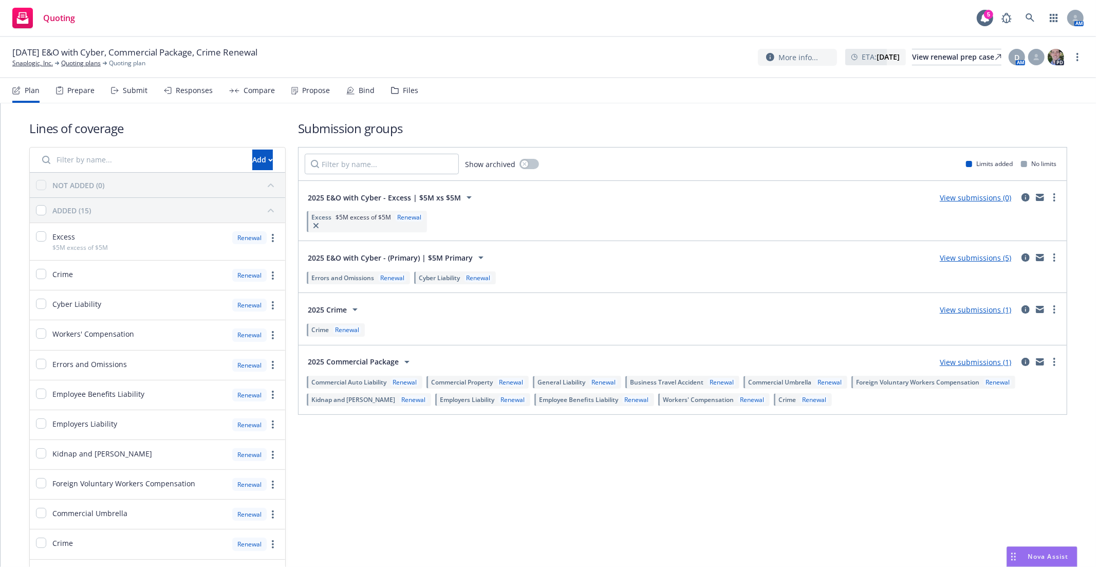
click at [956, 262] on link "View submissions (5)" at bounding box center [975, 258] width 71 height 10
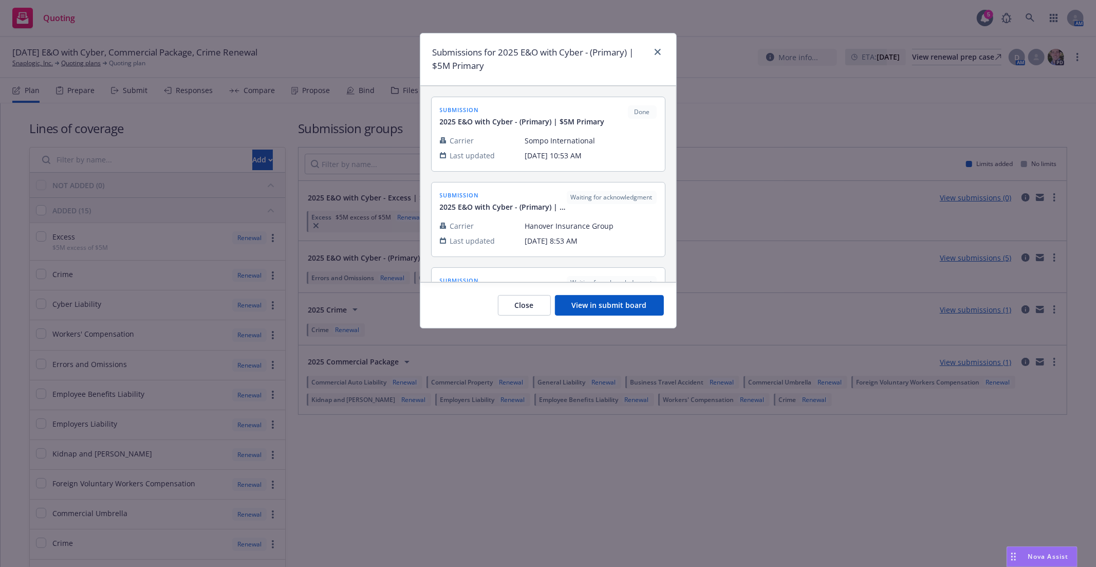
click at [610, 308] on button "View in submit board" at bounding box center [609, 305] width 109 height 21
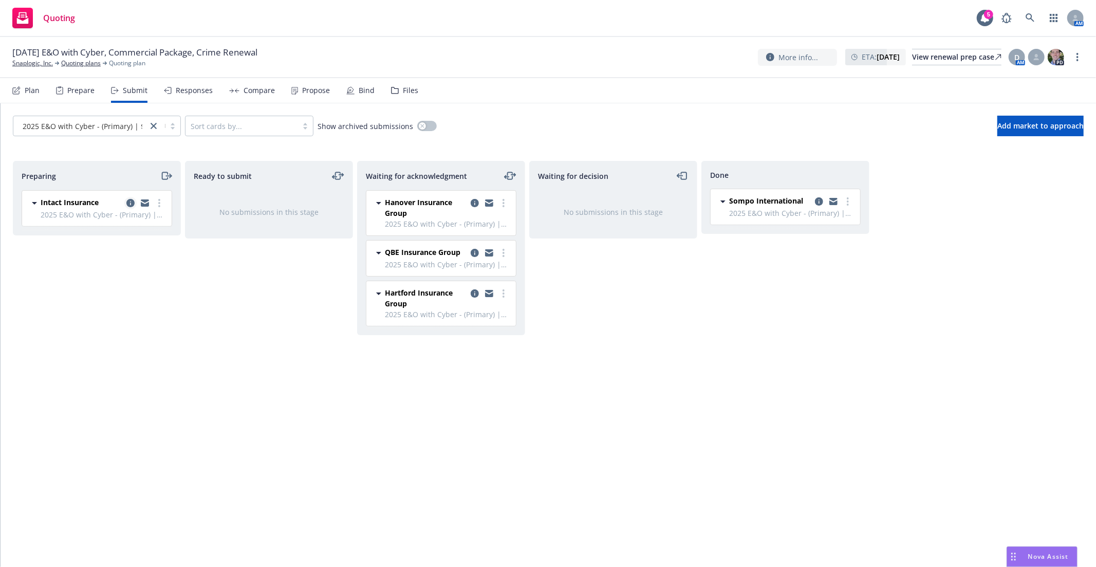
click at [134, 202] on icon "copy logging email" at bounding box center [130, 203] width 8 height 8
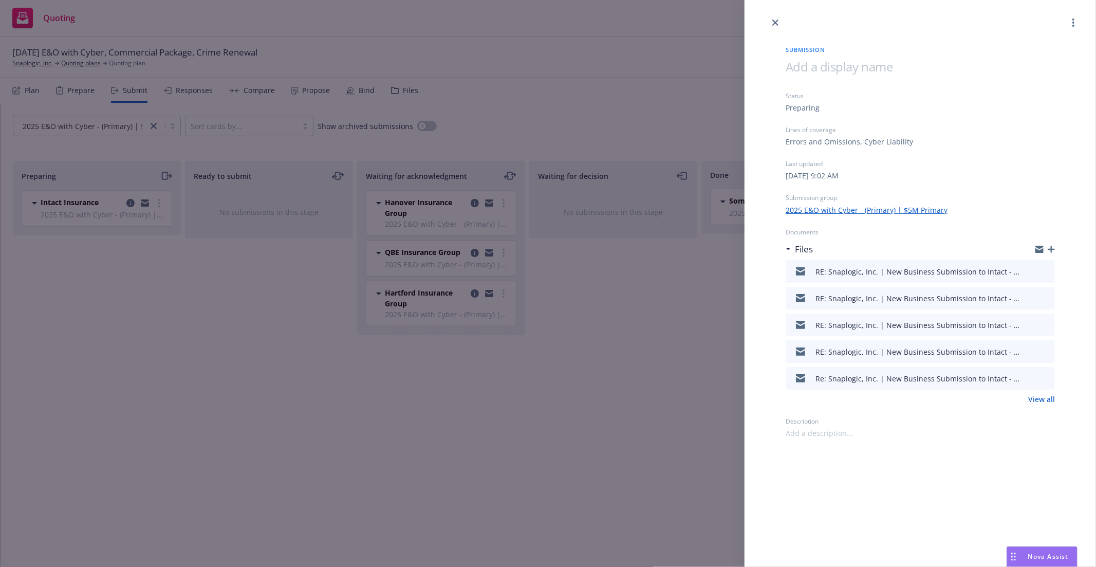
click at [153, 224] on div "Submission Status Preparing Lines of coverage Errors and Omissions, Cyber Liabi…" at bounding box center [548, 283] width 1096 height 567
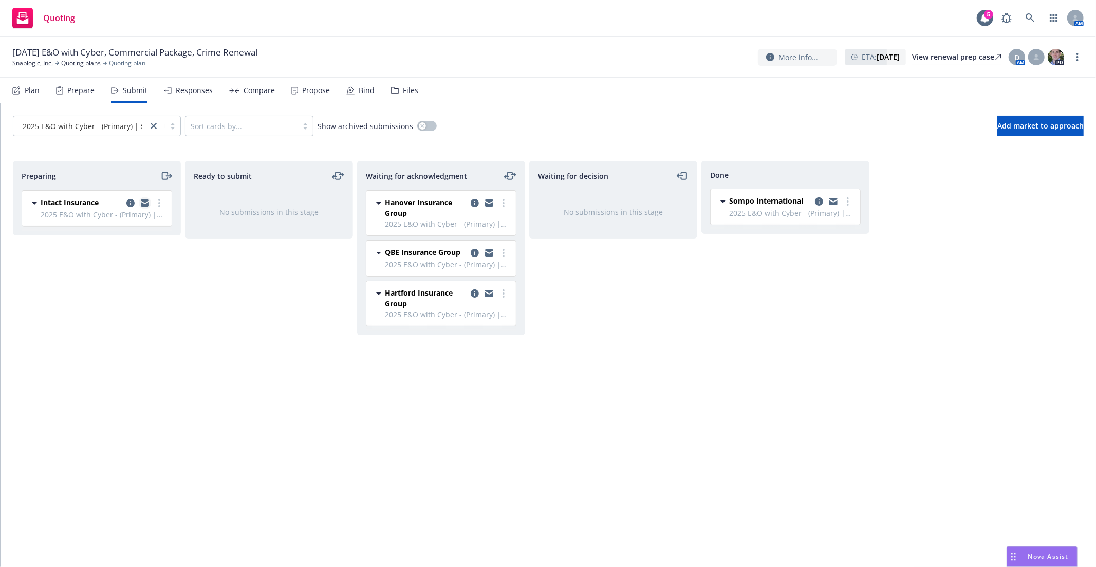
click at [144, 203] on icon "copy logging email" at bounding box center [145, 202] width 8 height 7
click at [684, 307] on div "Waiting for decision No submissions in this stage" at bounding box center [613, 353] width 168 height 384
click at [43, 65] on link "Snaplogic, Inc." at bounding box center [32, 63] width 41 height 9
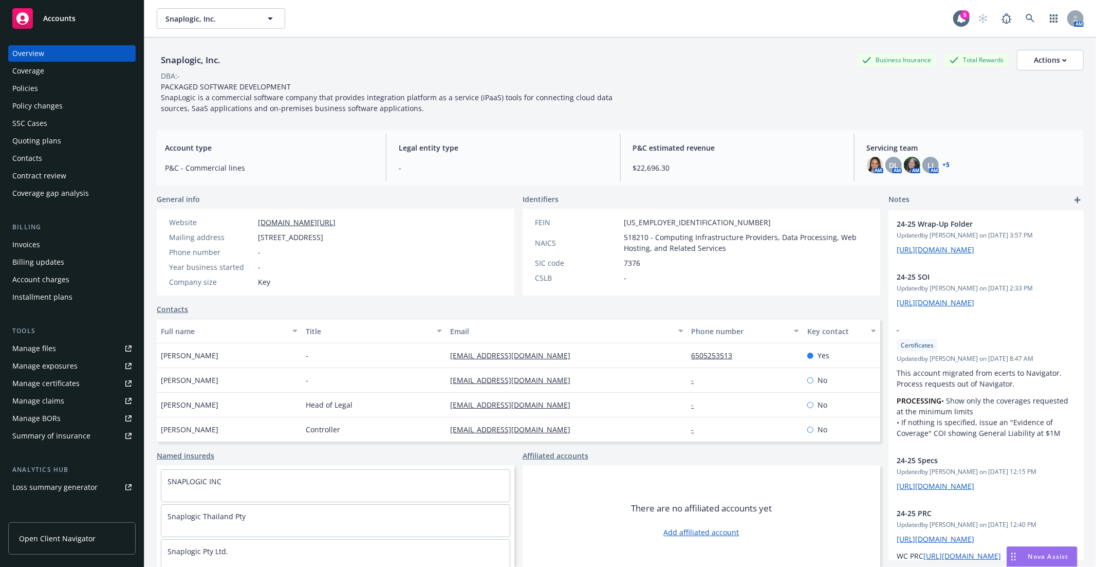
click at [51, 94] on div "Policies" at bounding box center [71, 88] width 119 height 16
